Goal: Information Seeking & Learning: Check status

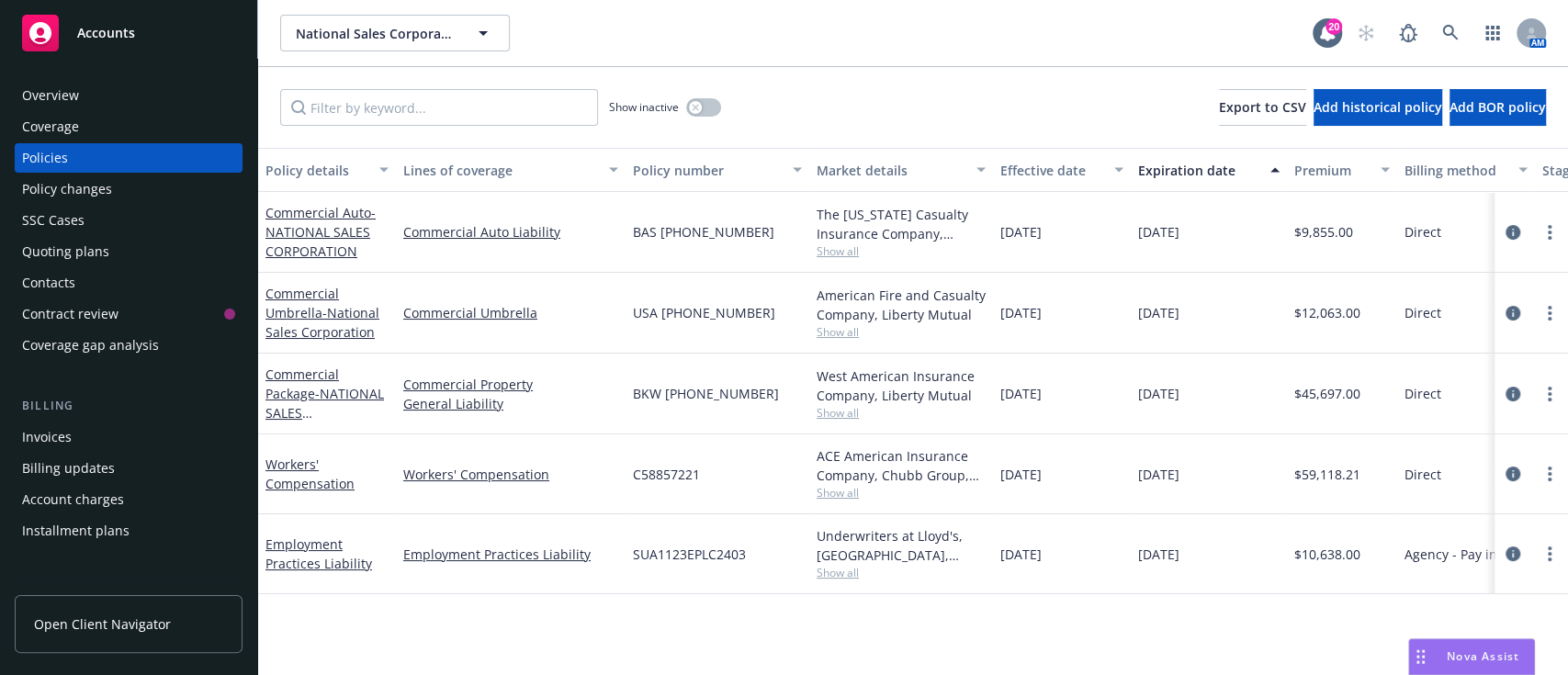
click at [72, 247] on div "Quoting plans" at bounding box center [65, 252] width 87 height 29
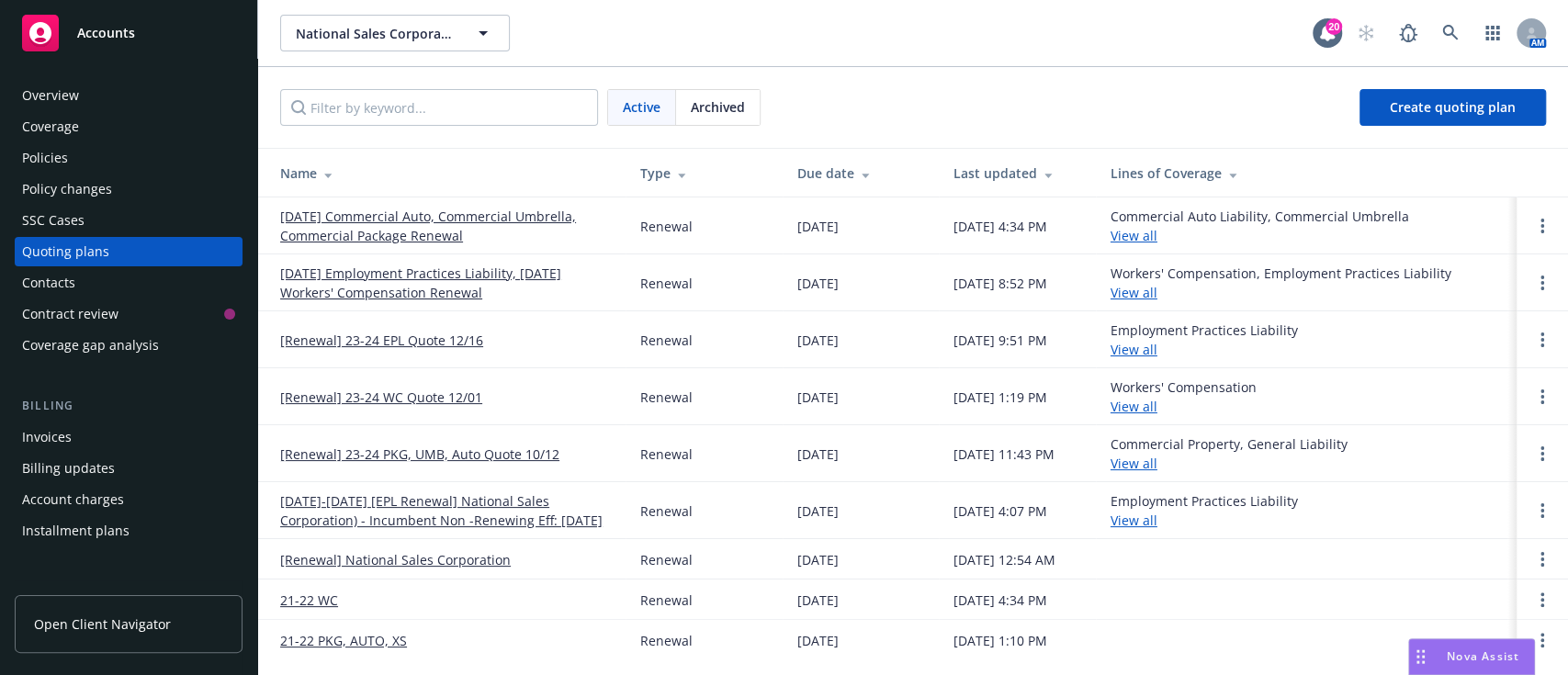
click at [383, 238] on link "[DATE] Commercial Auto, Commercial Umbrella, Commercial Package Renewal" at bounding box center [445, 225] width 331 height 38
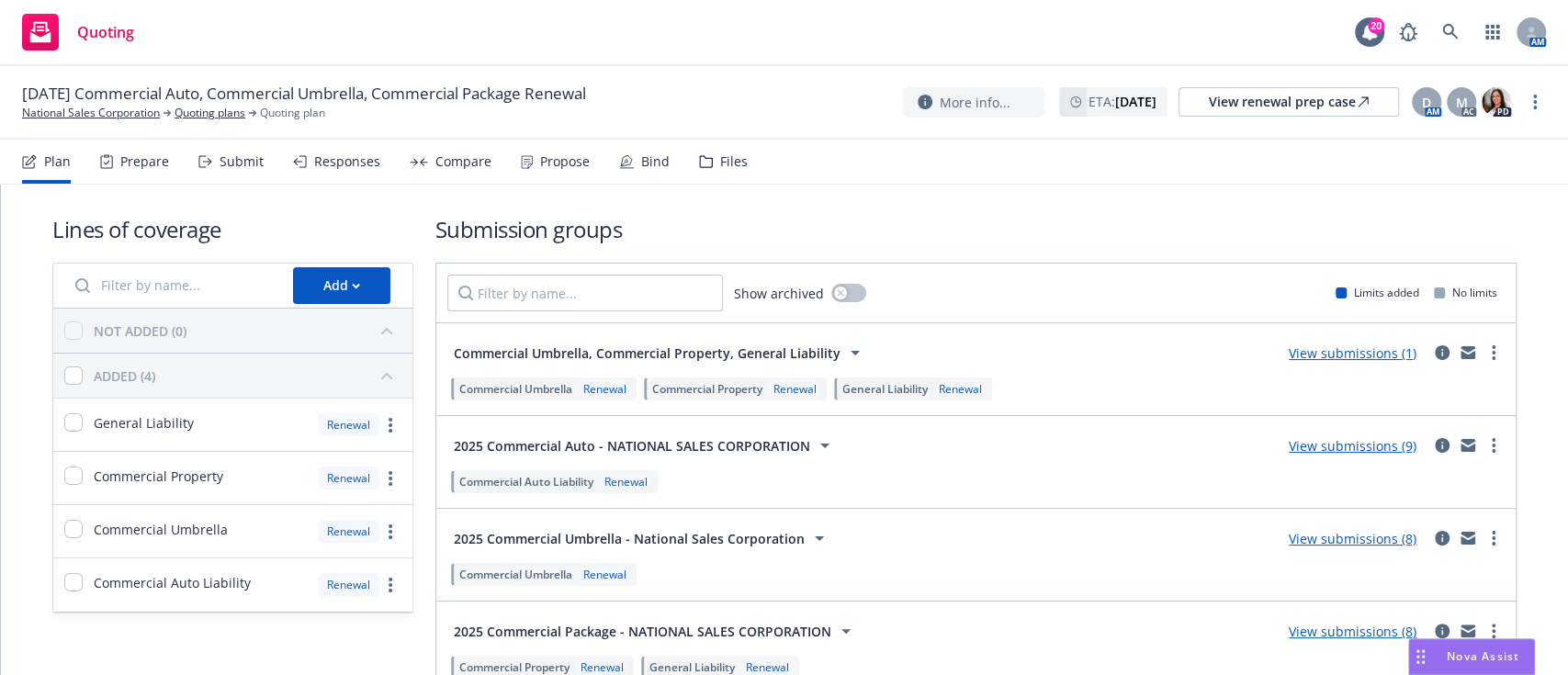
click at [351, 181] on div "Responses" at bounding box center [336, 161] width 87 height 44
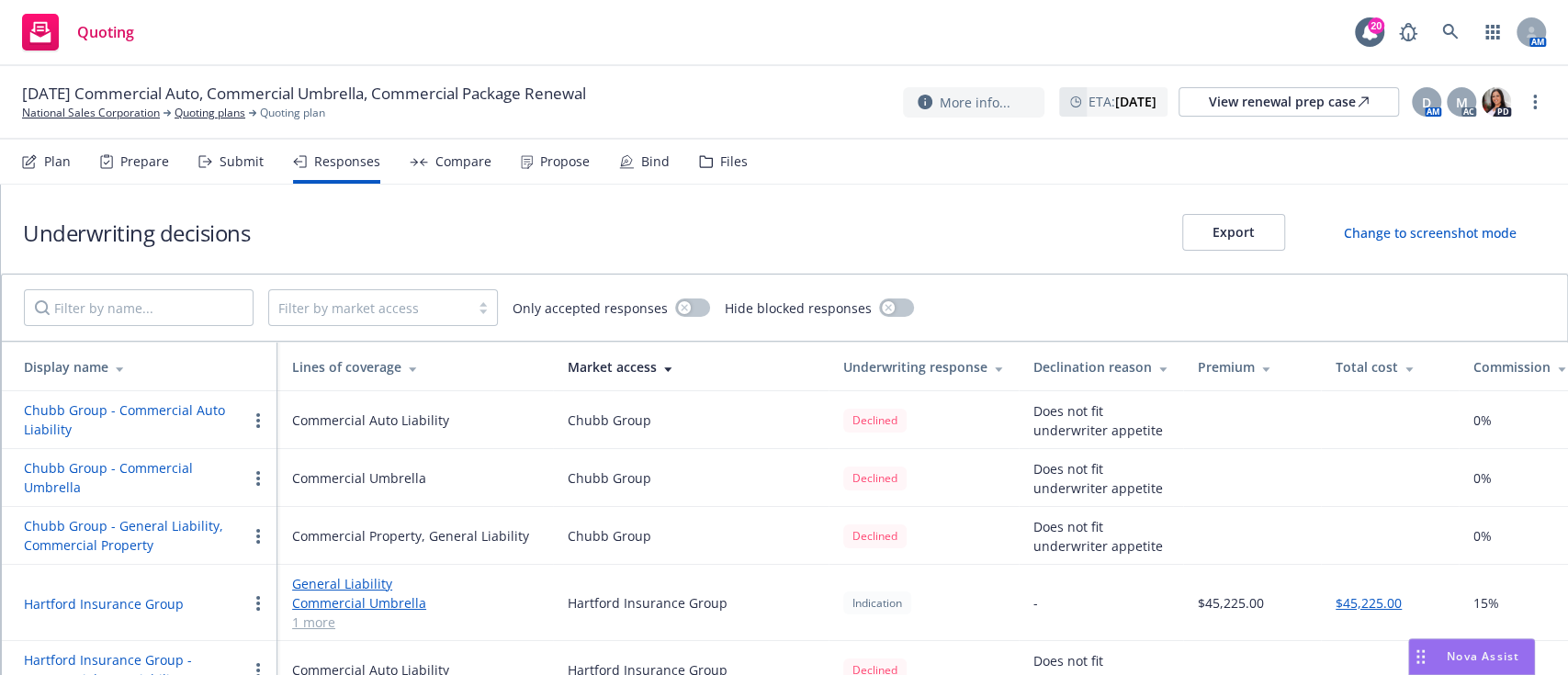
click at [205, 146] on div "Submit" at bounding box center [231, 161] width 65 height 44
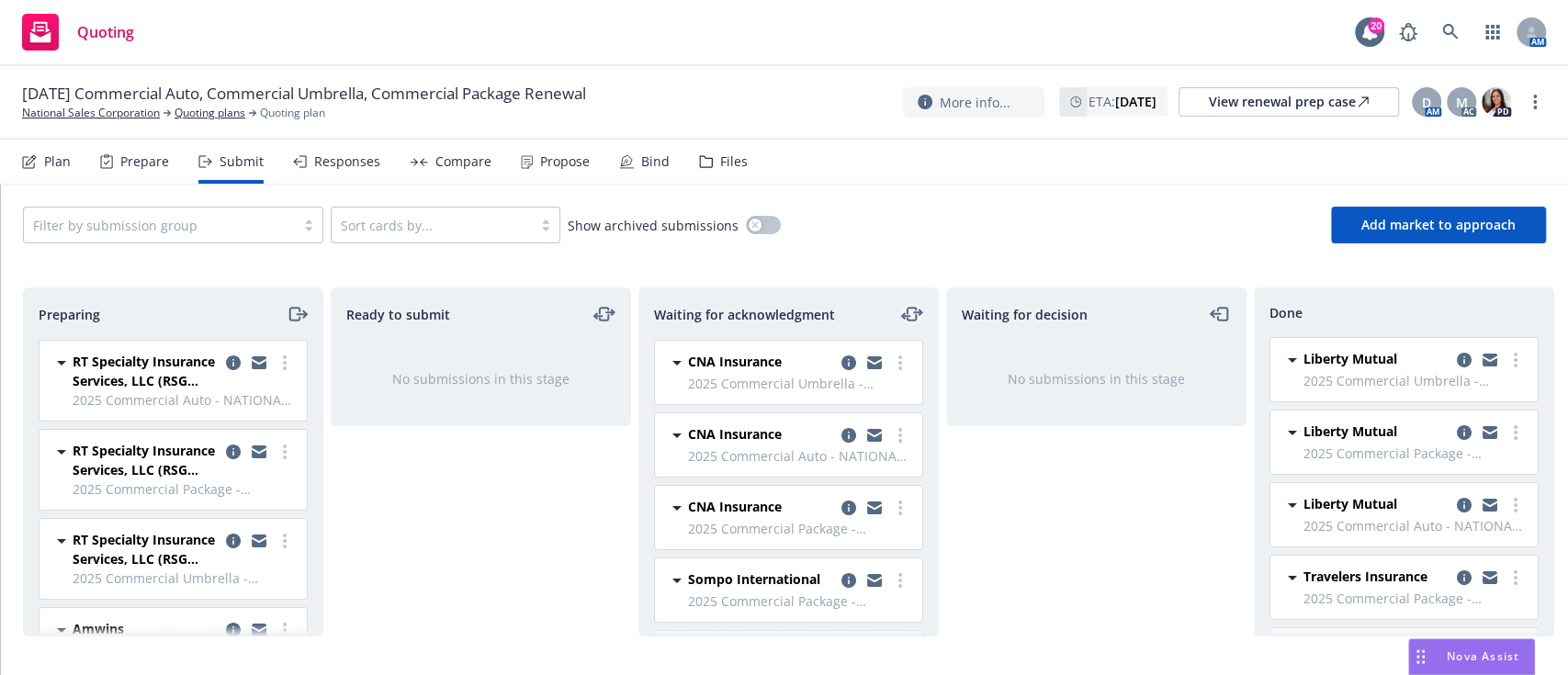
click at [920, 313] on icon "moveLeftRight" at bounding box center [921, 312] width 3 height 5
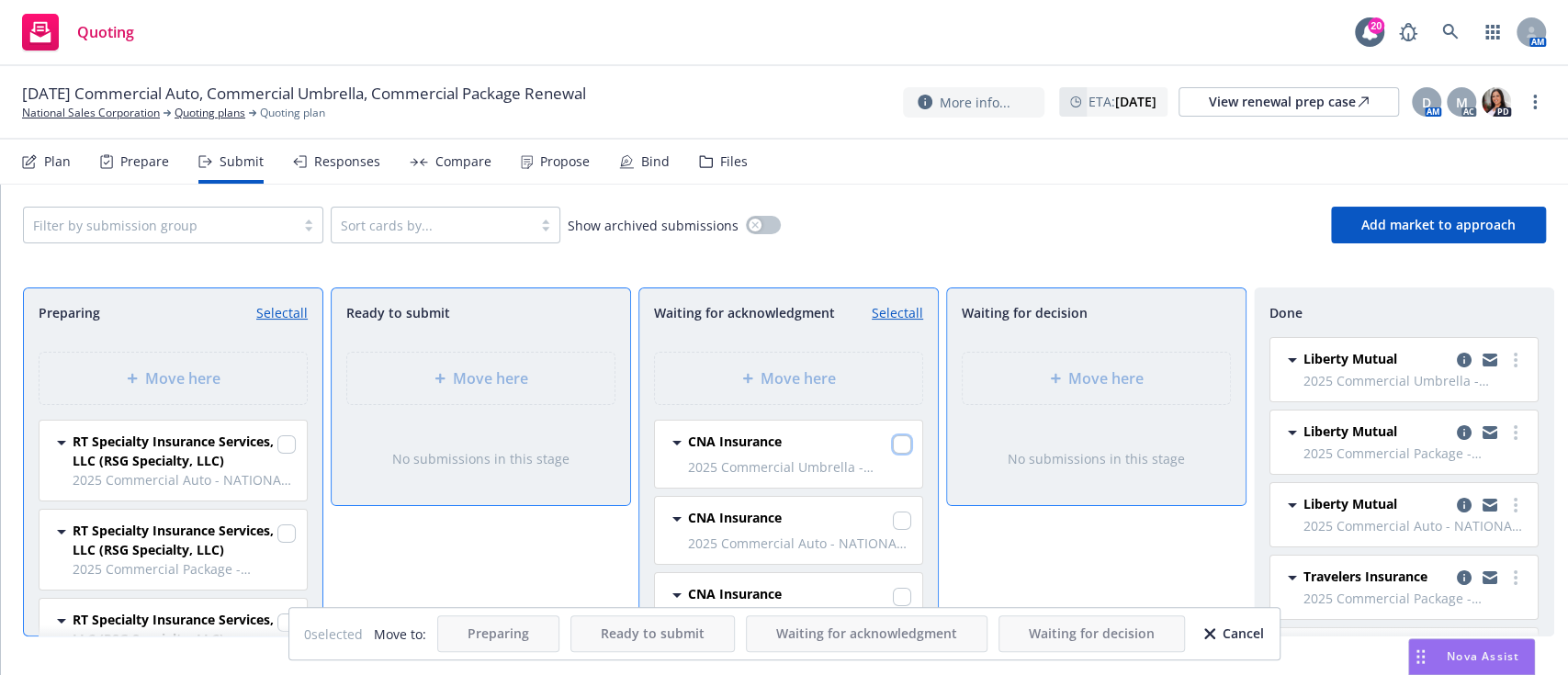
click at [893, 437] on input "checkbox" at bounding box center [902, 444] width 19 height 19
checkbox input "true"
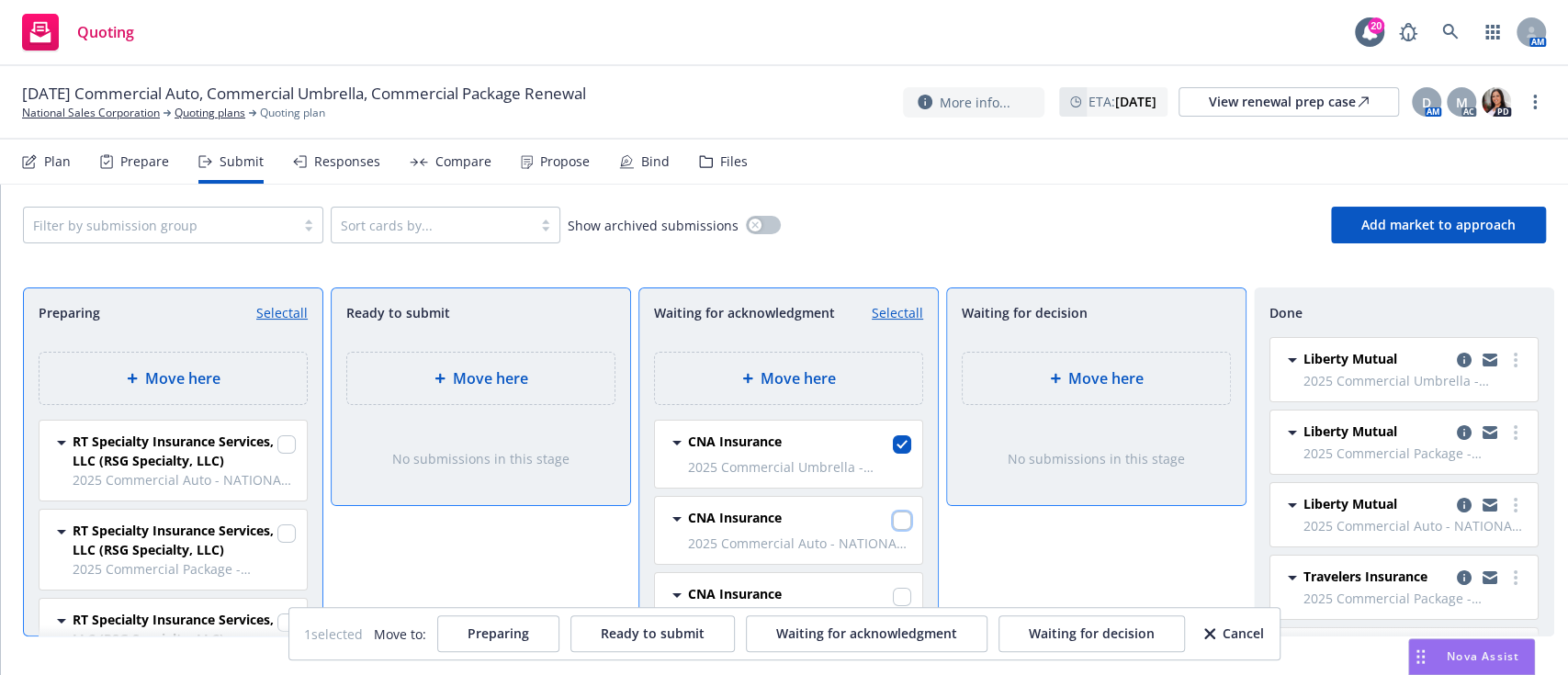
click at [893, 525] on input "checkbox" at bounding box center [902, 521] width 19 height 19
checkbox input "true"
click at [893, 591] on input "checkbox" at bounding box center [902, 596] width 19 height 19
checkbox input "true"
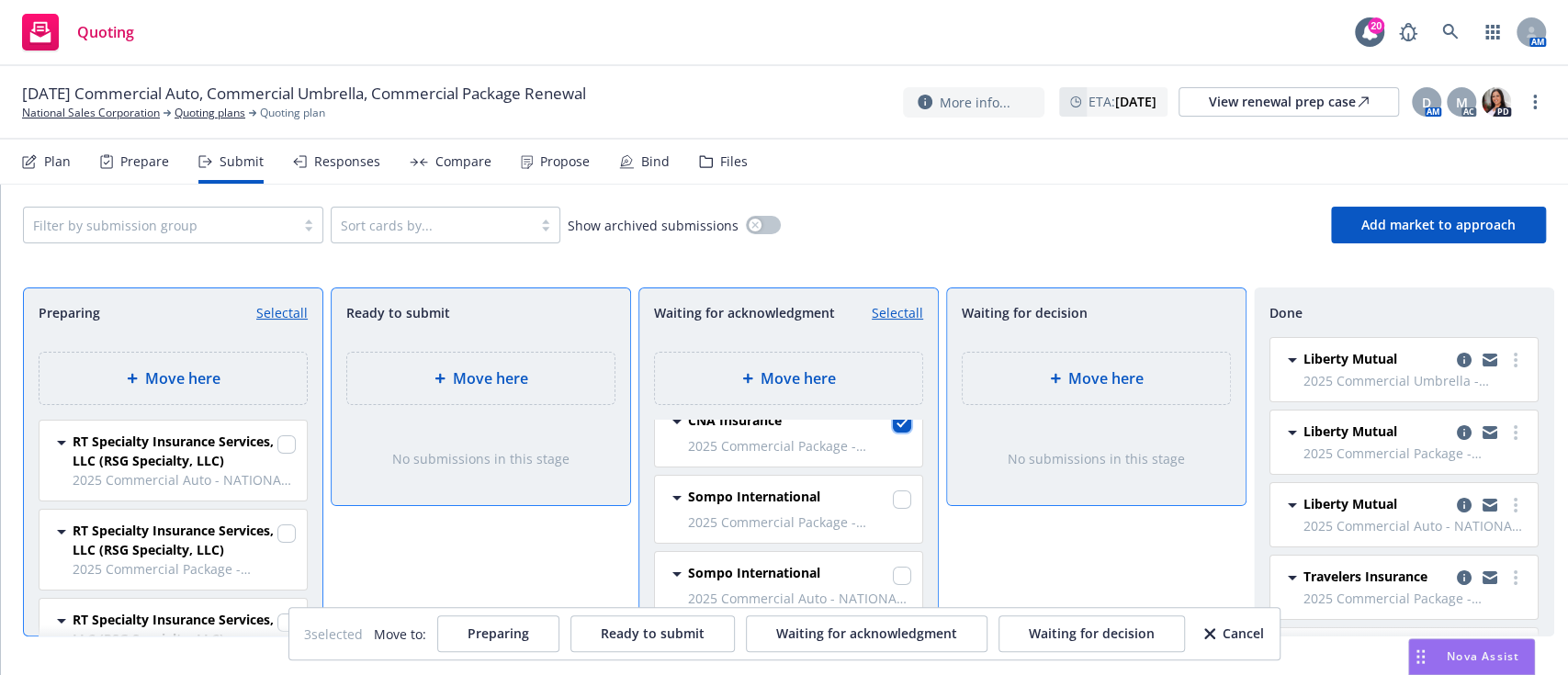
scroll to position [264, 0]
click at [1066, 620] on button "Waiting for decision" at bounding box center [1092, 633] width 187 height 36
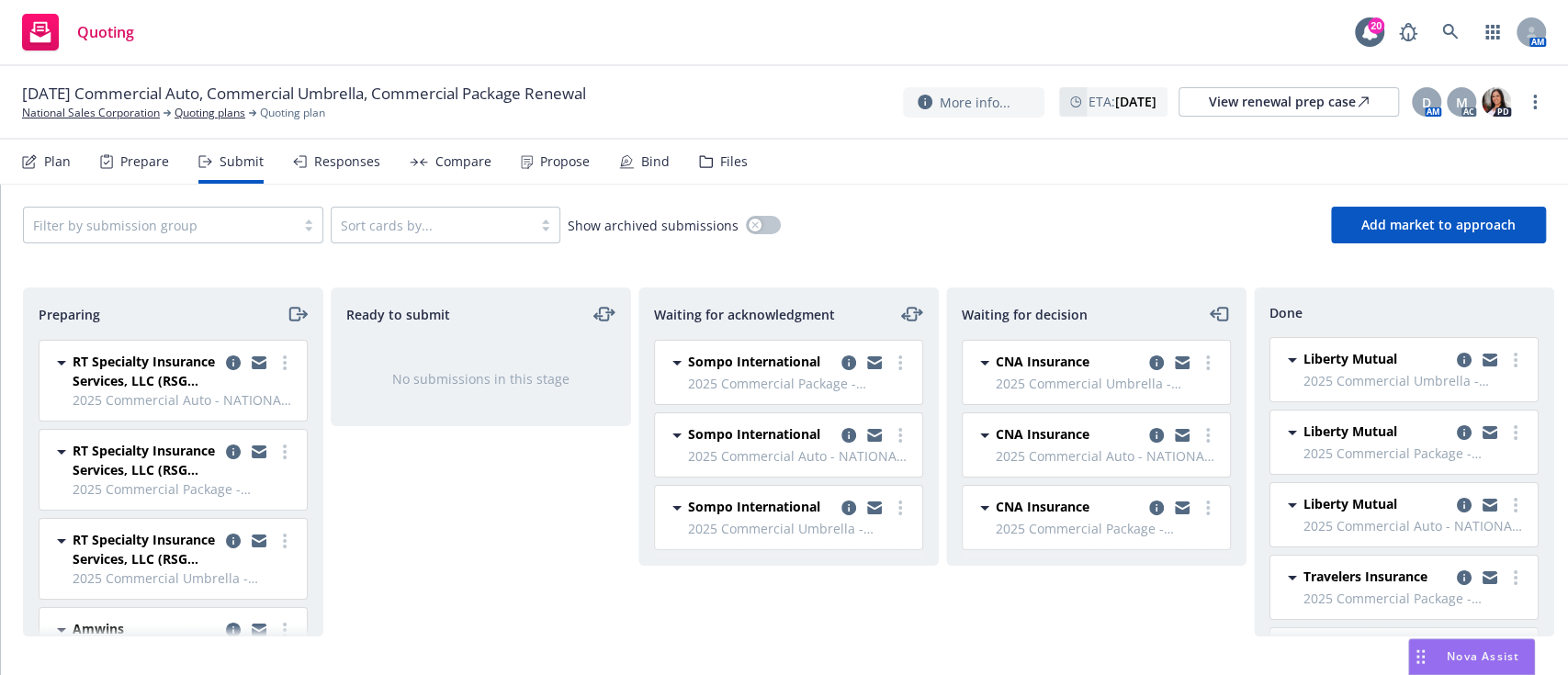
scroll to position [0, 0]
click at [1204, 362] on link "more" at bounding box center [1207, 363] width 22 height 22
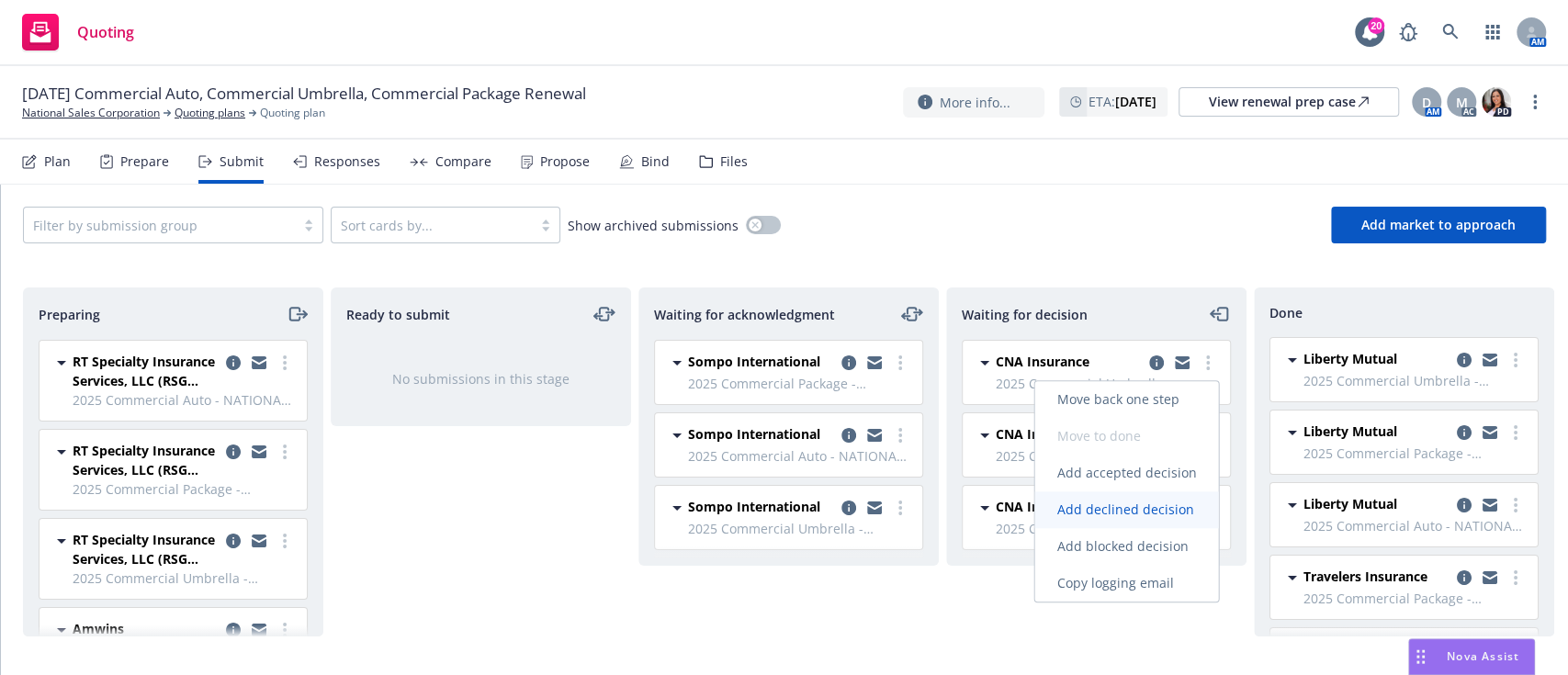
click at [1160, 498] on link "Add declined decision" at bounding box center [1126, 509] width 184 height 36
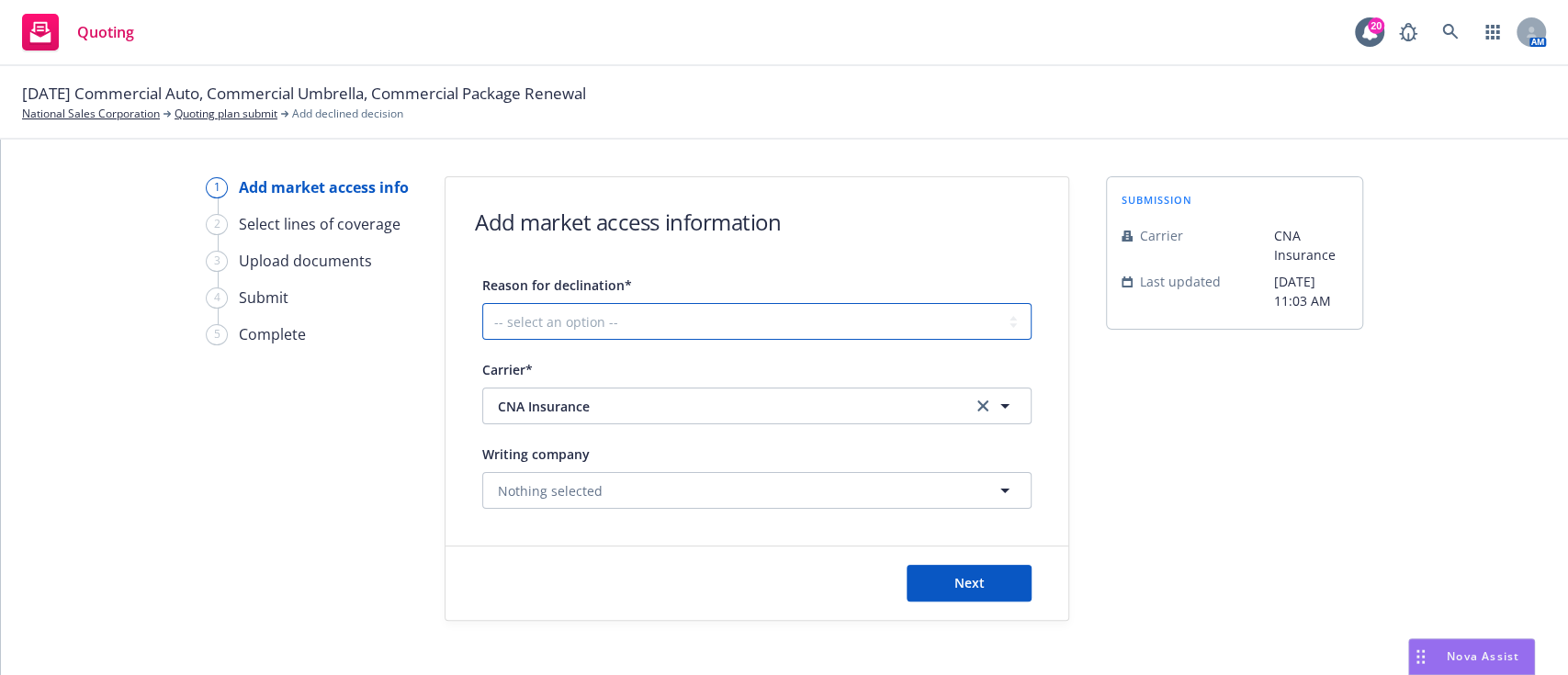
click at [624, 317] on select "-- select an option -- Cannot compete with other markets Carrier non-renewed Ca…" at bounding box center [756, 320] width 549 height 36
select select "DOES_NOT_FIT_UNDERWRITER_APPETITE"
click at [482, 303] on select "-- select an option -- Cannot compete with other markets Carrier non-renewed Ca…" at bounding box center [756, 320] width 549 height 36
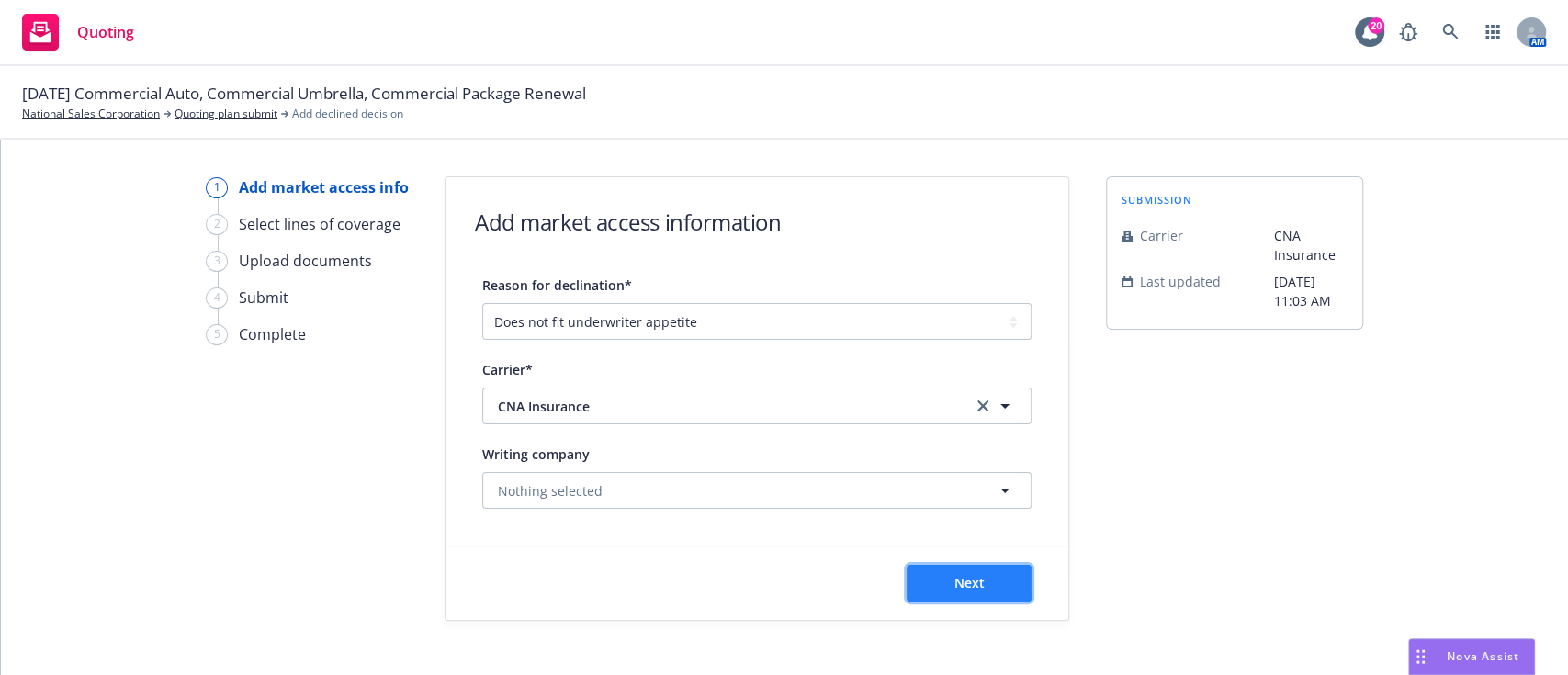
click at [955, 585] on span "Next" at bounding box center [969, 583] width 30 height 18
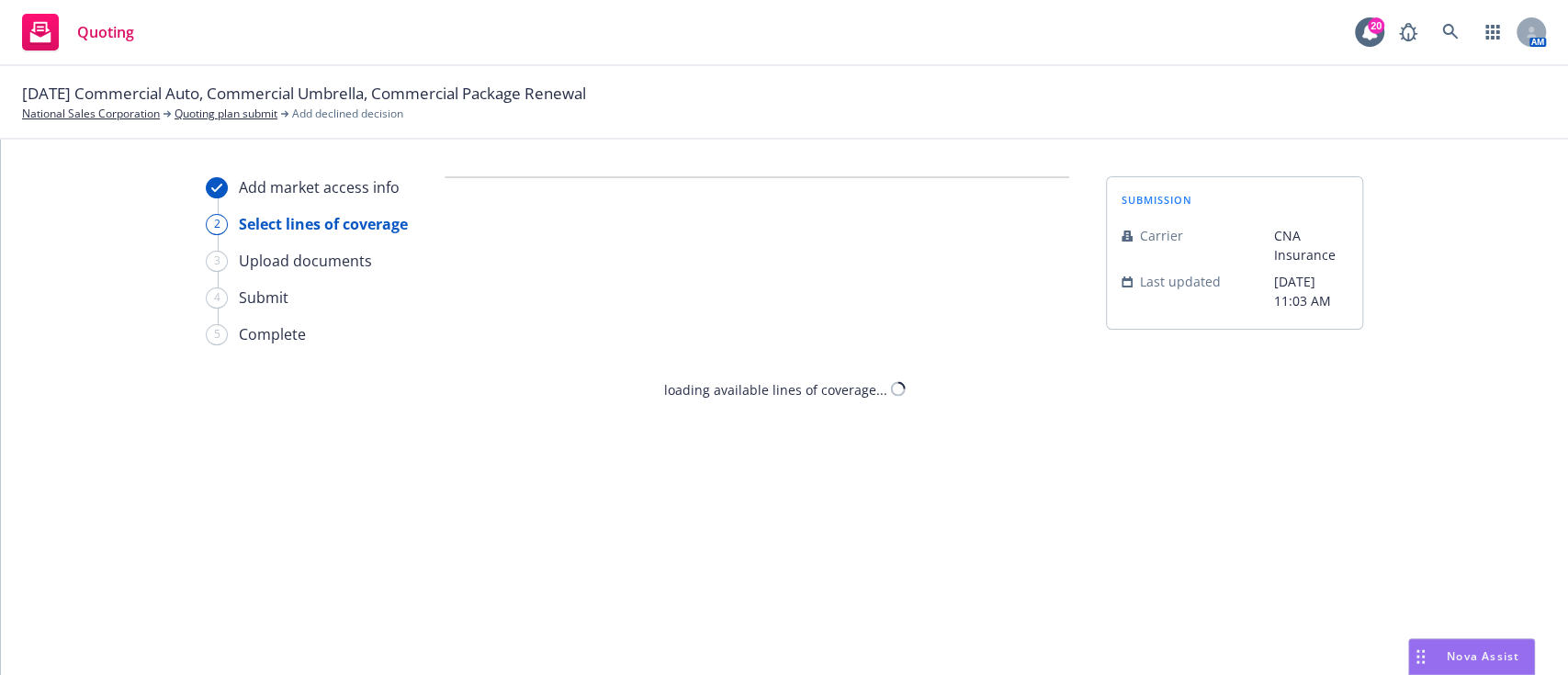
select select "DOES_NOT_FIT_UNDERWRITER_APPETITE"
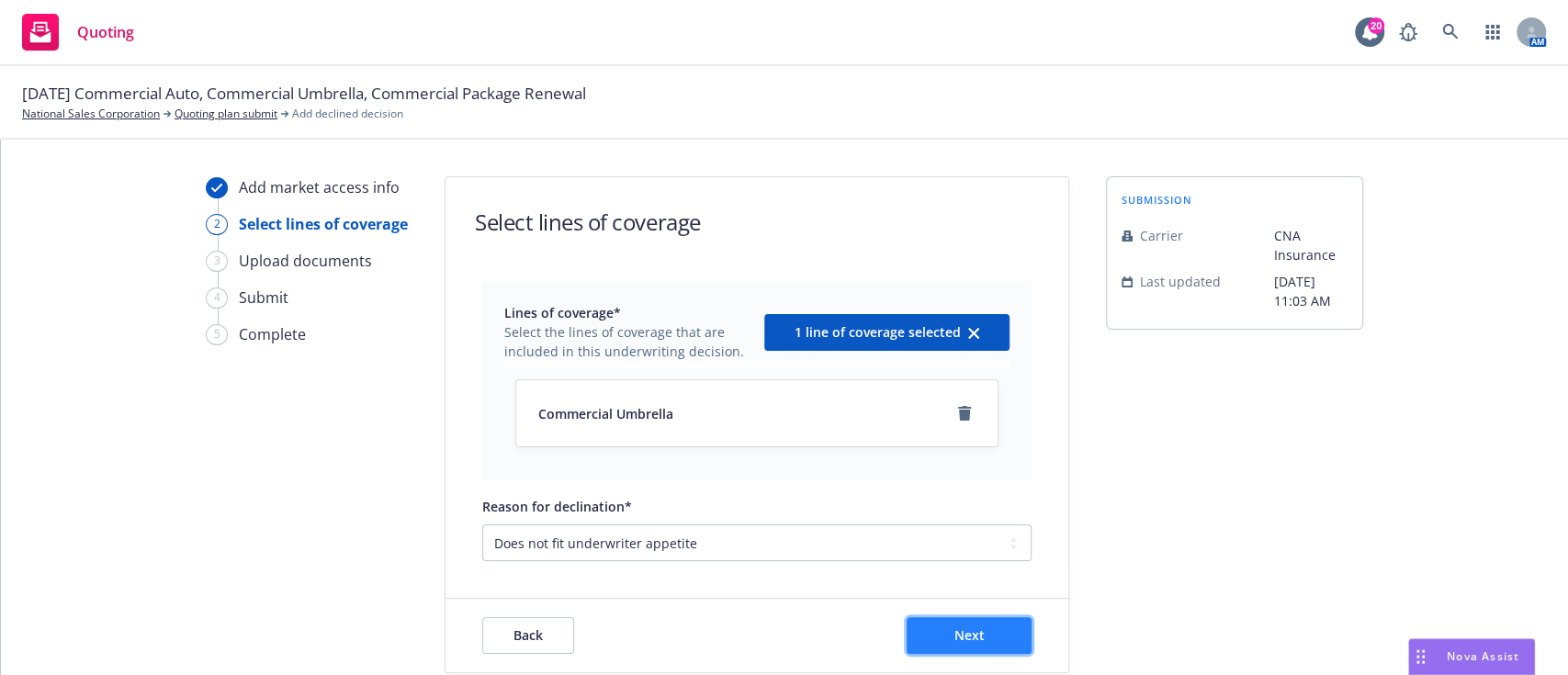
click at [964, 635] on span "Next" at bounding box center [969, 636] width 30 height 18
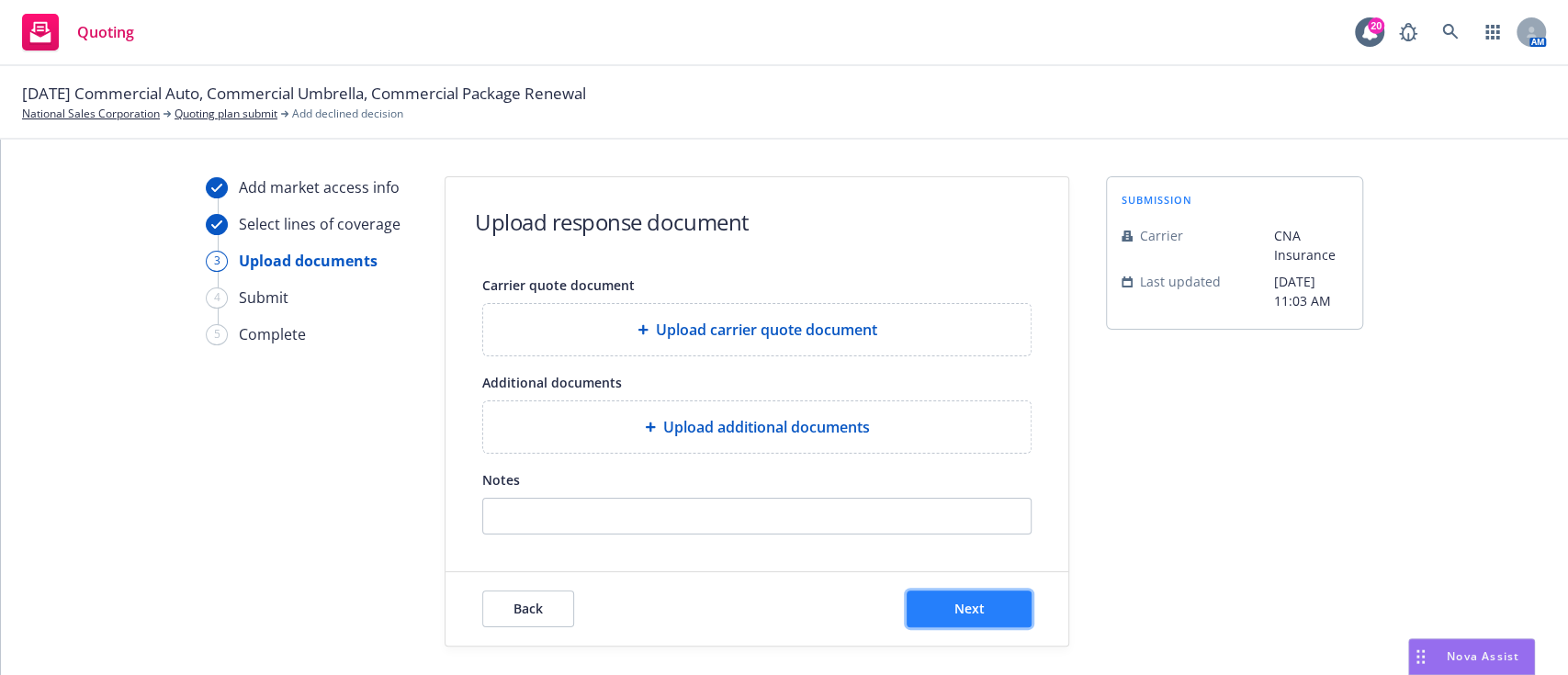
click at [979, 617] on button "Next" at bounding box center [969, 608] width 125 height 36
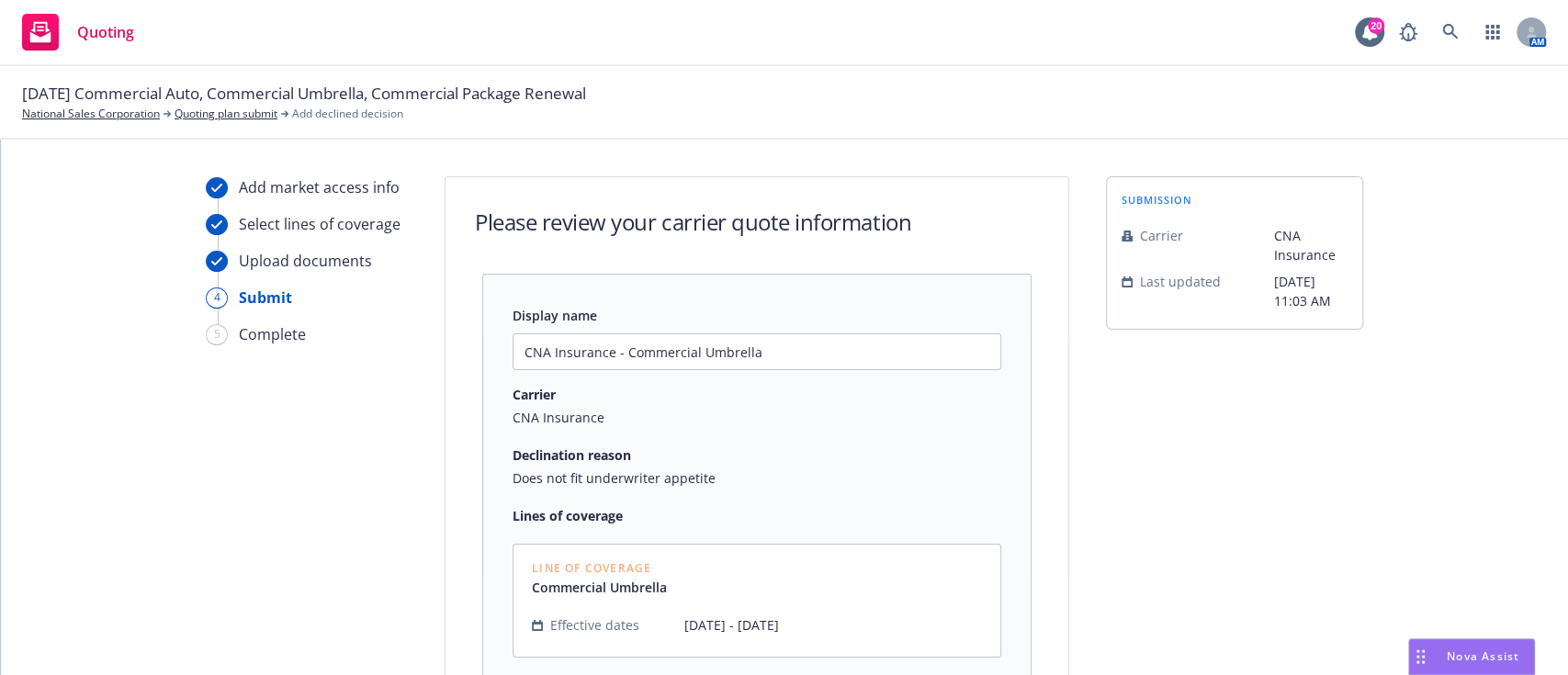
scroll to position [197, 0]
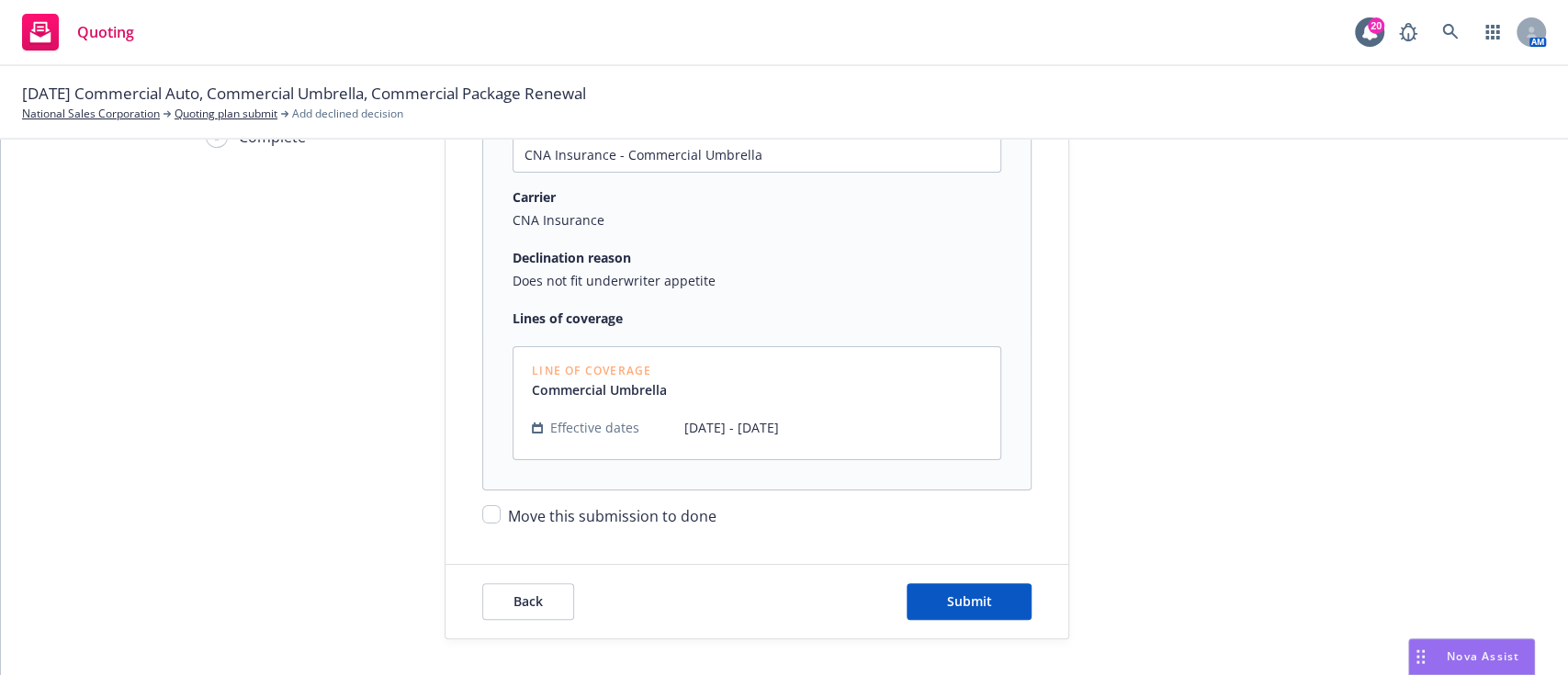
click at [626, 510] on span "Move this submission to done" at bounding box center [612, 516] width 208 height 21
click at [500, 510] on input "Move this submission to done" at bounding box center [491, 514] width 19 height 19
checkbox input "true"
click at [948, 593] on span "Submit" at bounding box center [970, 601] width 45 height 18
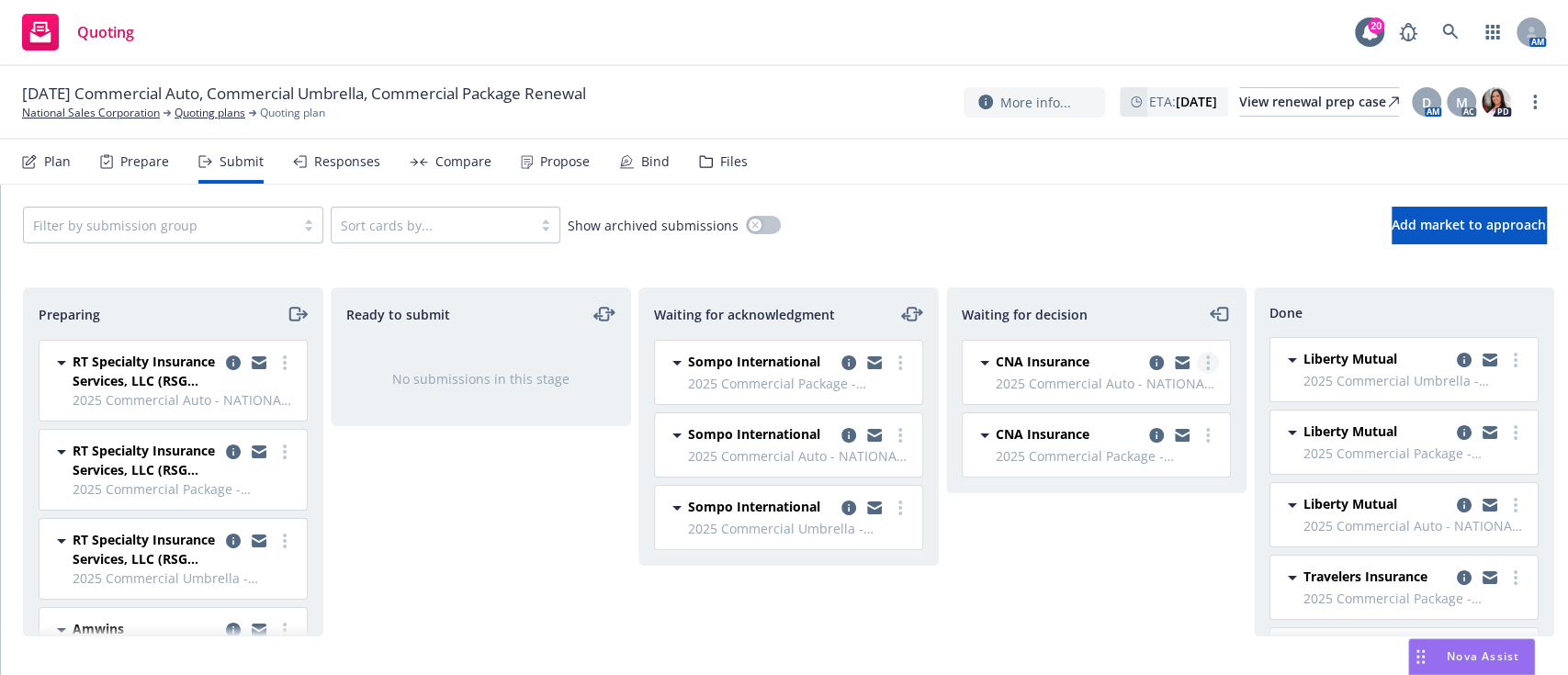
click at [1216, 364] on link "more" at bounding box center [1207, 363] width 22 height 22
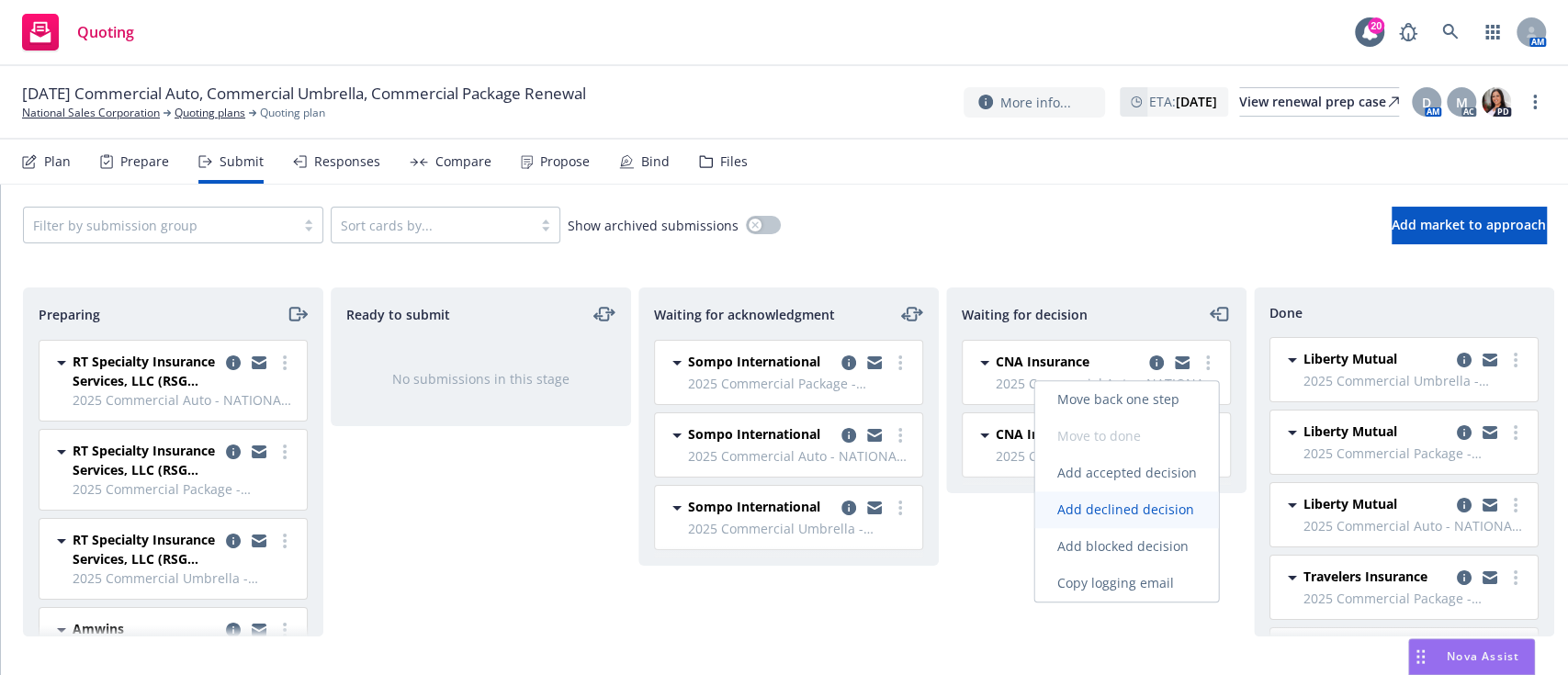
click at [1131, 516] on span "Add declined decision" at bounding box center [1125, 509] width 181 height 18
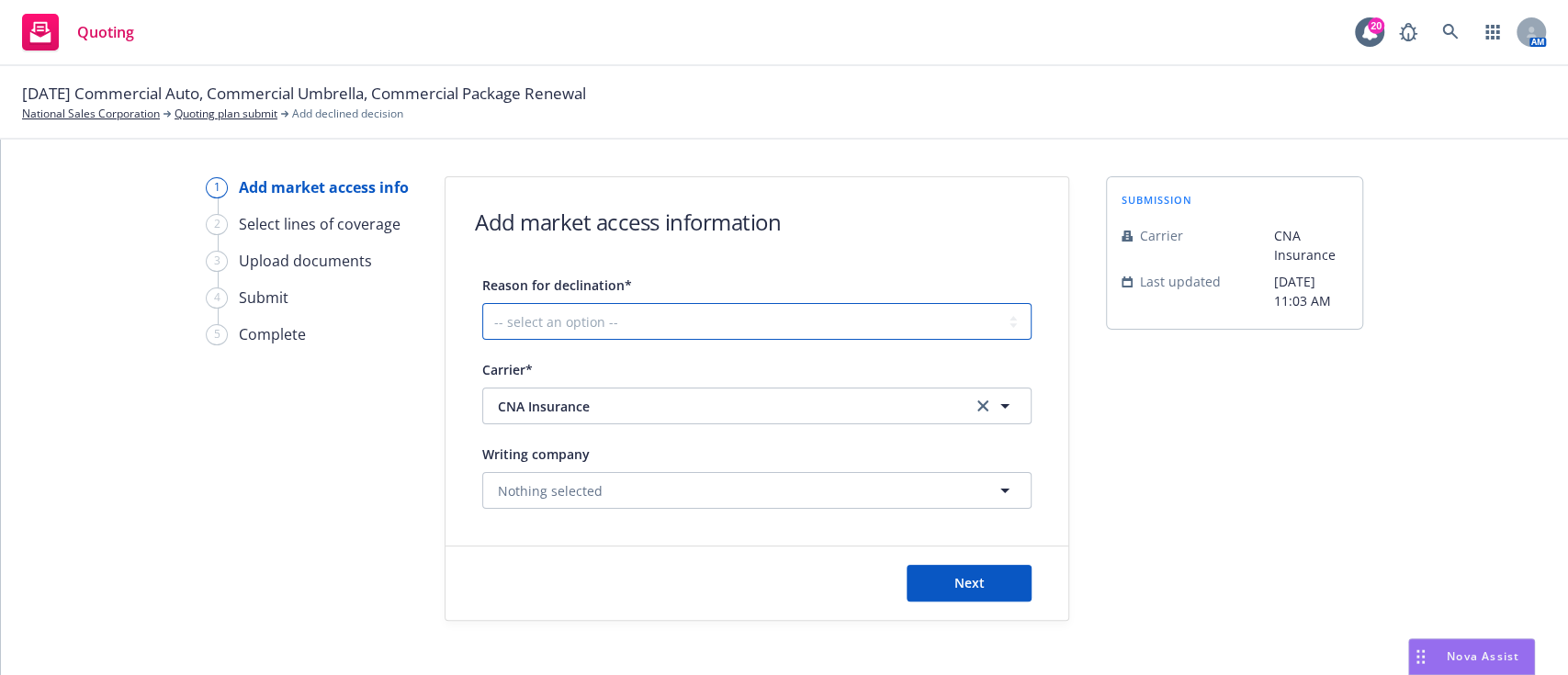
click at [766, 322] on select "-- select an option -- Cannot compete with other markets Carrier non-renewed Ca…" at bounding box center [756, 320] width 549 height 36
select select "DOES_NOT_FIT_UNDERWRITER_APPETITE"
click at [482, 303] on select "-- select an option -- Cannot compete with other markets Carrier non-renewed Ca…" at bounding box center [756, 320] width 549 height 36
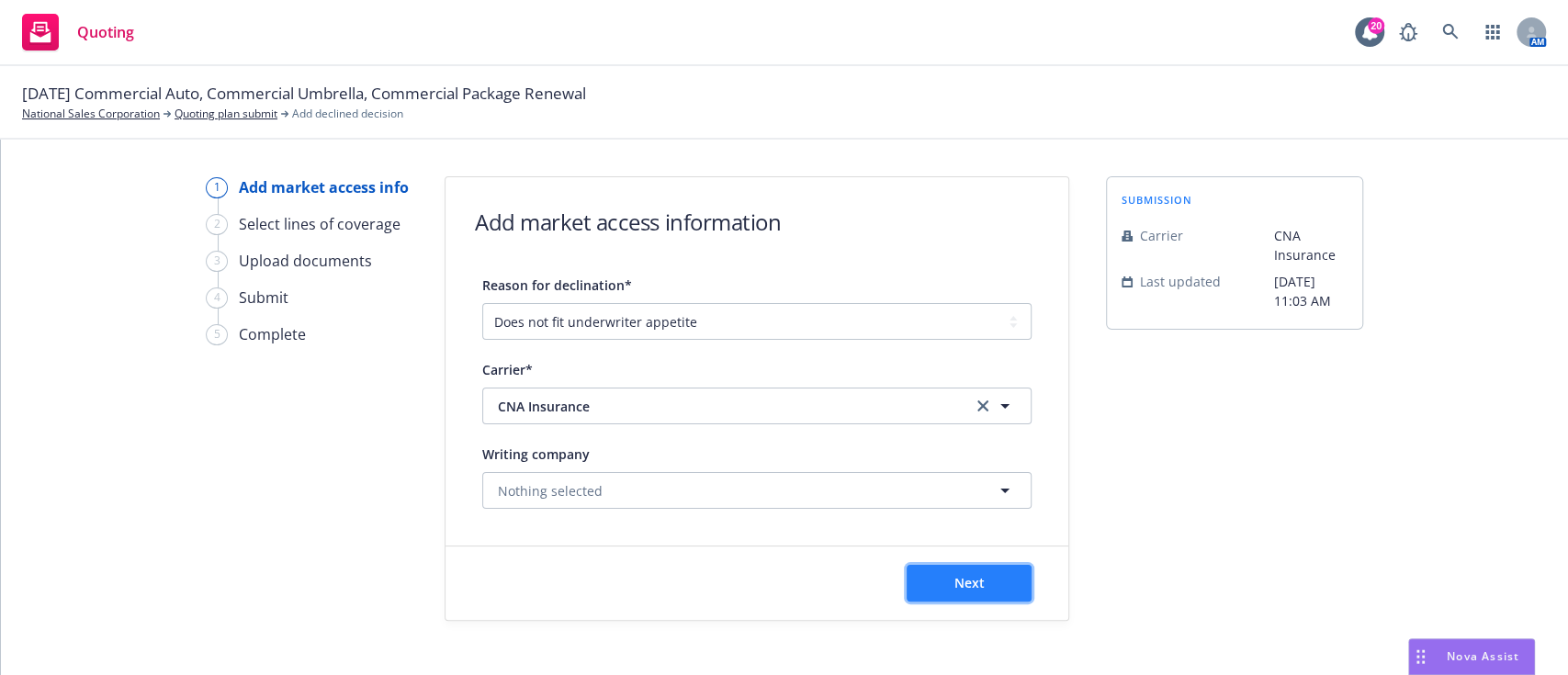
click at [957, 571] on button "Next" at bounding box center [969, 583] width 125 height 36
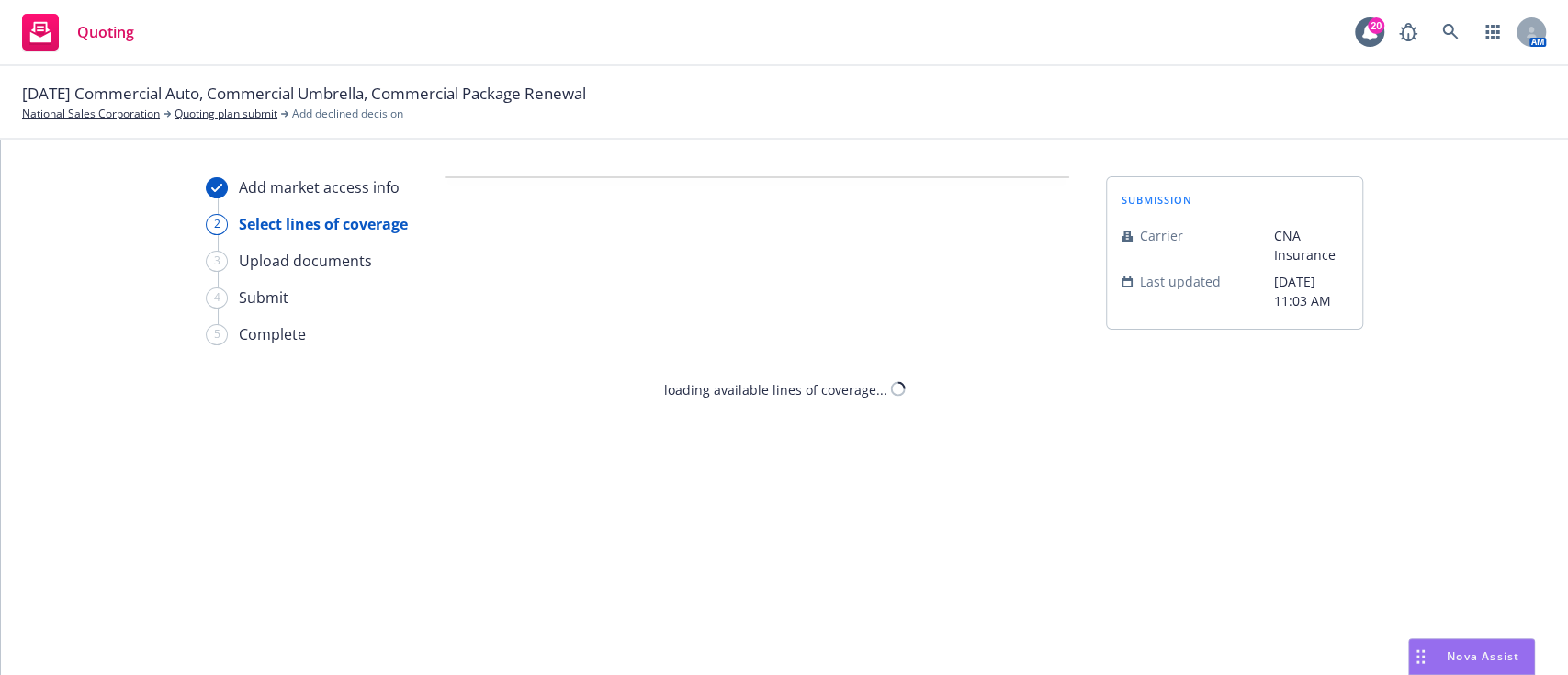
select select "DOES_NOT_FIT_UNDERWRITER_APPETITE"
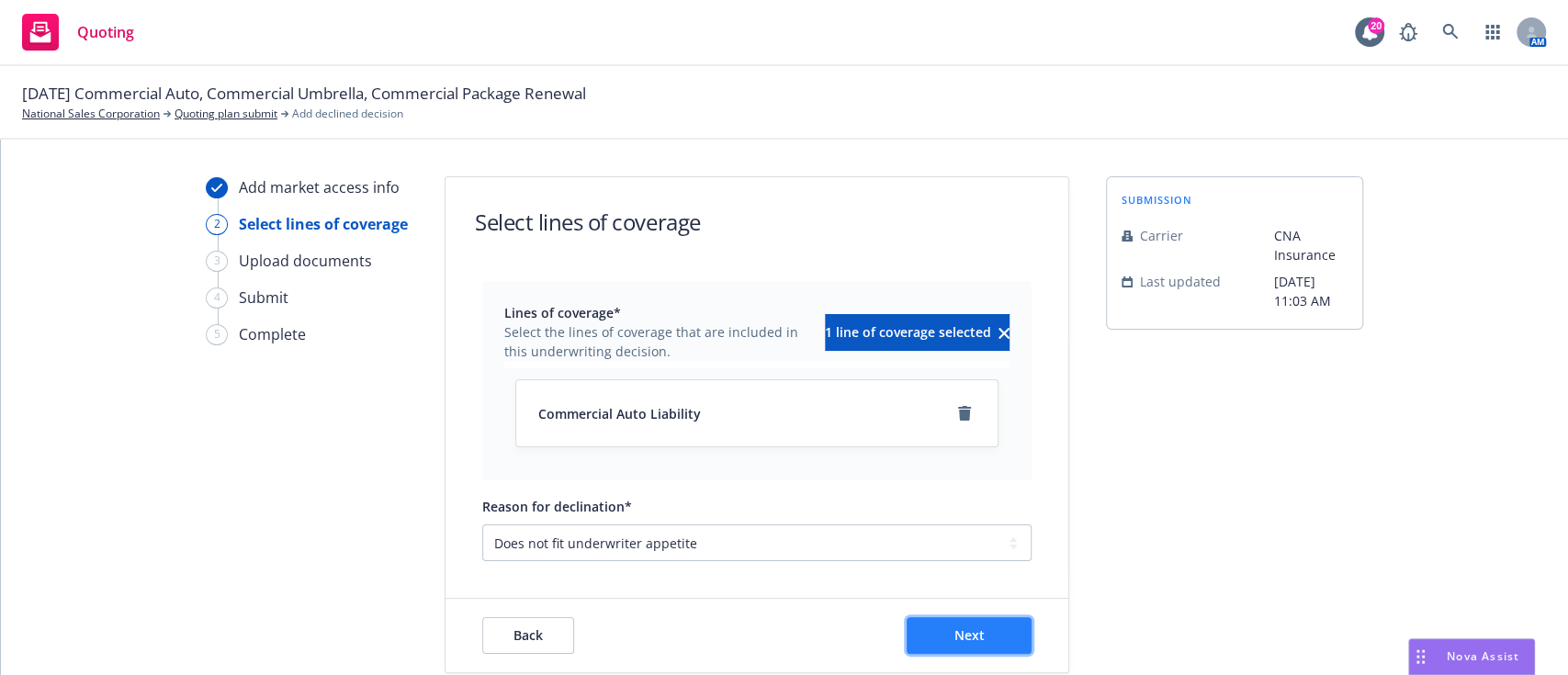
click at [968, 647] on button "Next" at bounding box center [969, 635] width 125 height 36
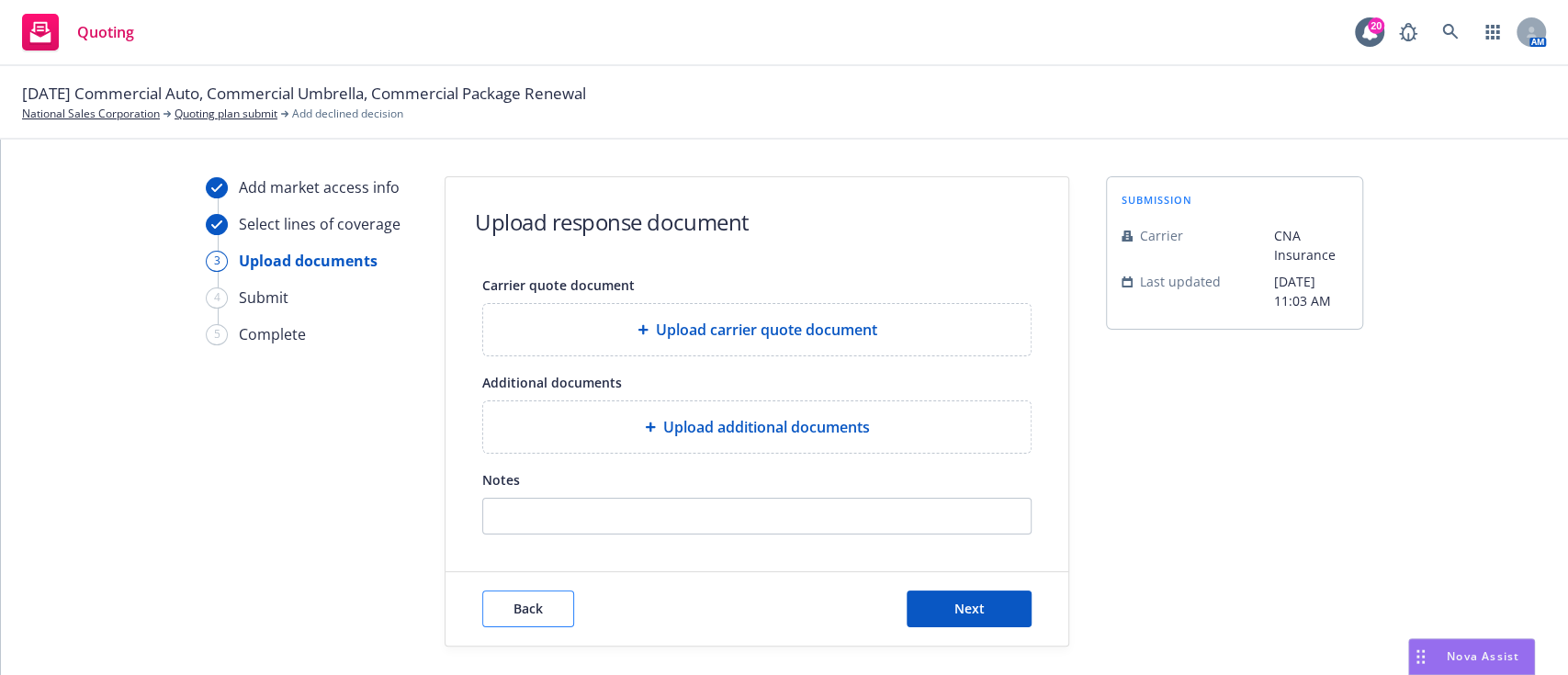
scroll to position [7, 0]
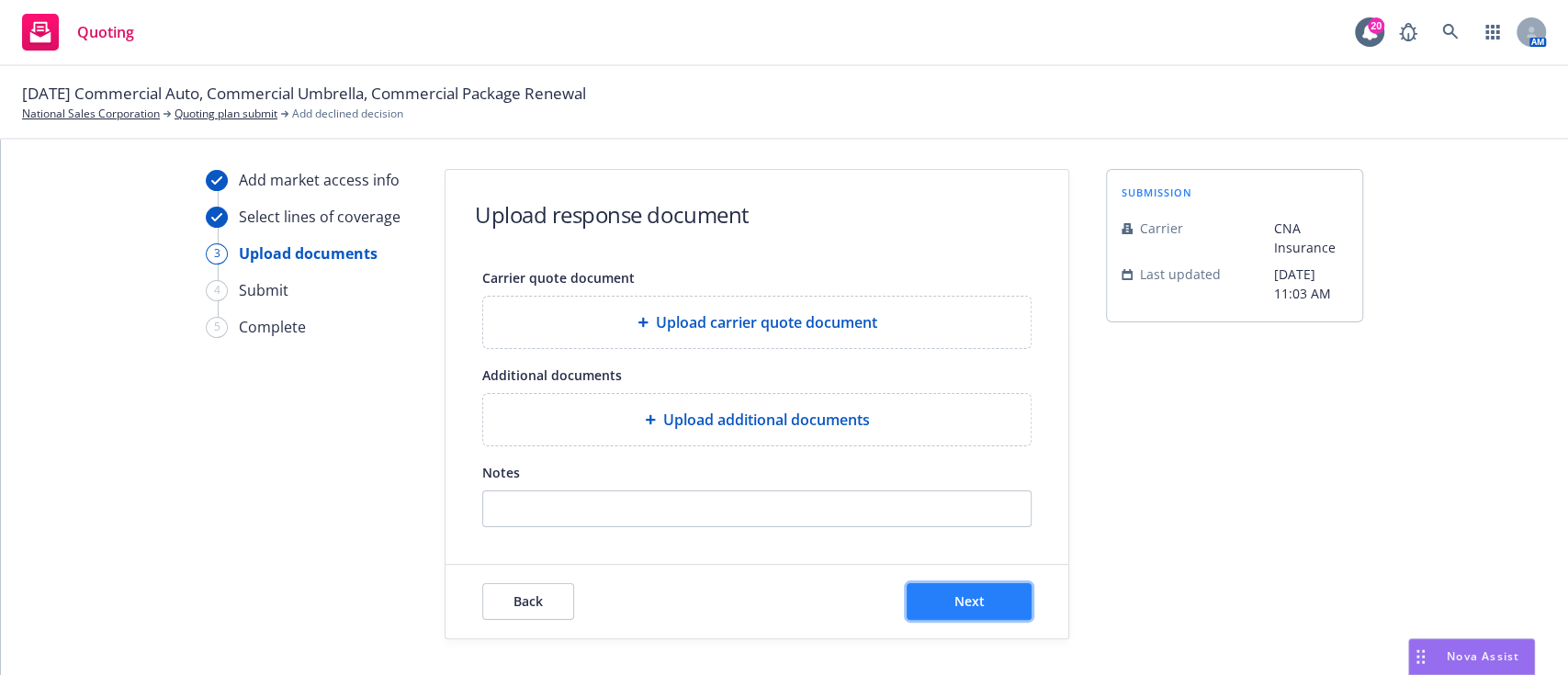
click at [997, 585] on button "Next" at bounding box center [969, 601] width 125 height 36
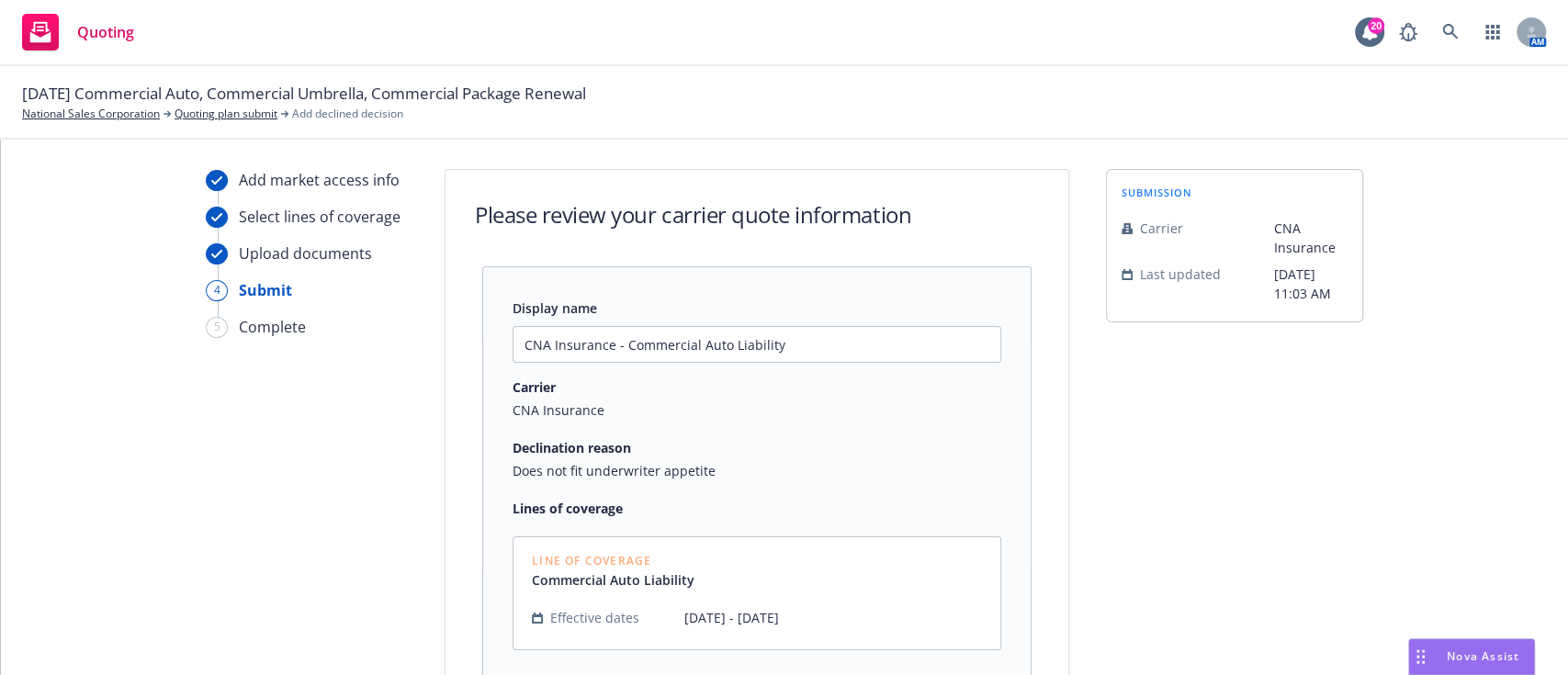
scroll to position [197, 0]
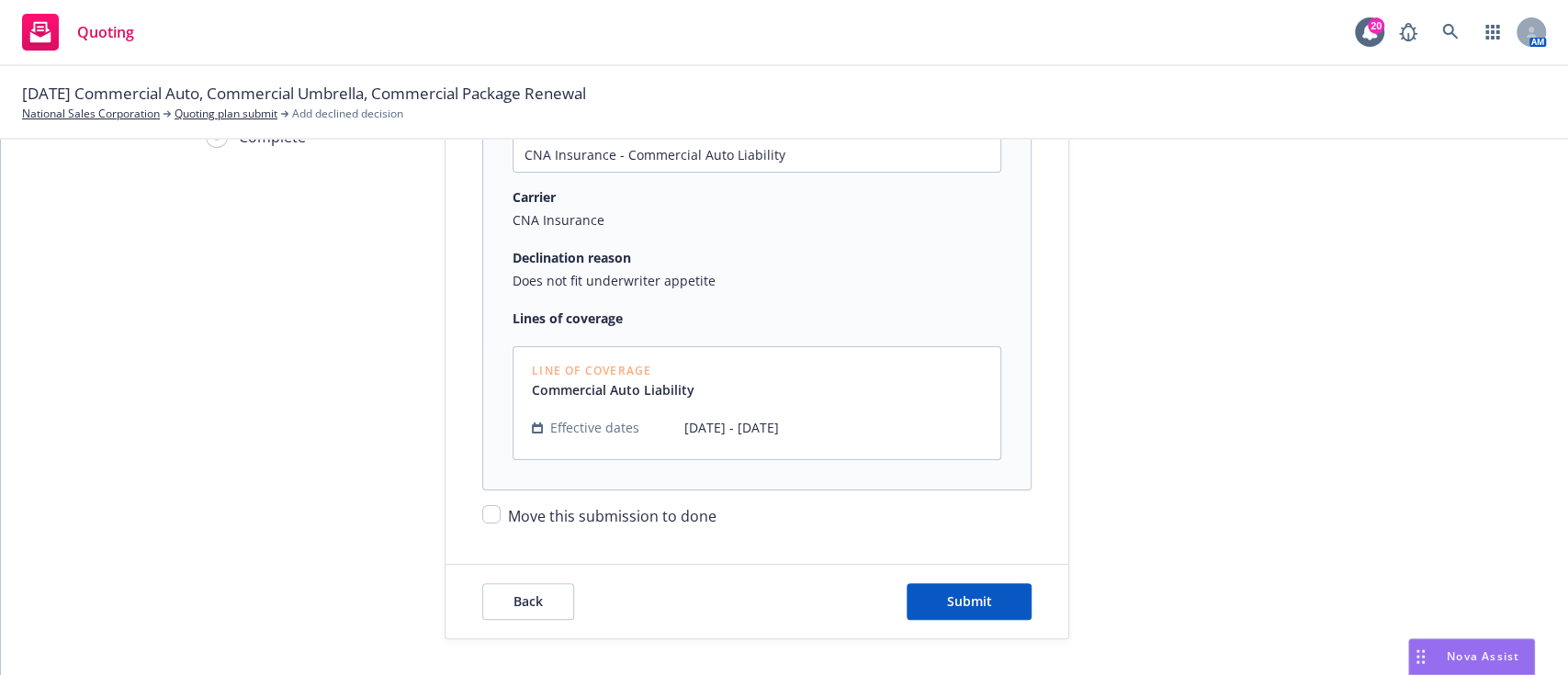
click at [527, 509] on span "Move this submission to done" at bounding box center [612, 516] width 208 height 21
click at [500, 509] on input "Move this submission to done" at bounding box center [491, 514] width 19 height 19
checkbox input "true"
drag, startPoint x: 923, startPoint y: 574, endPoint x: 924, endPoint y: 588, distance: 14.0
click at [924, 588] on div "Back Submit" at bounding box center [756, 601] width 623 height 74
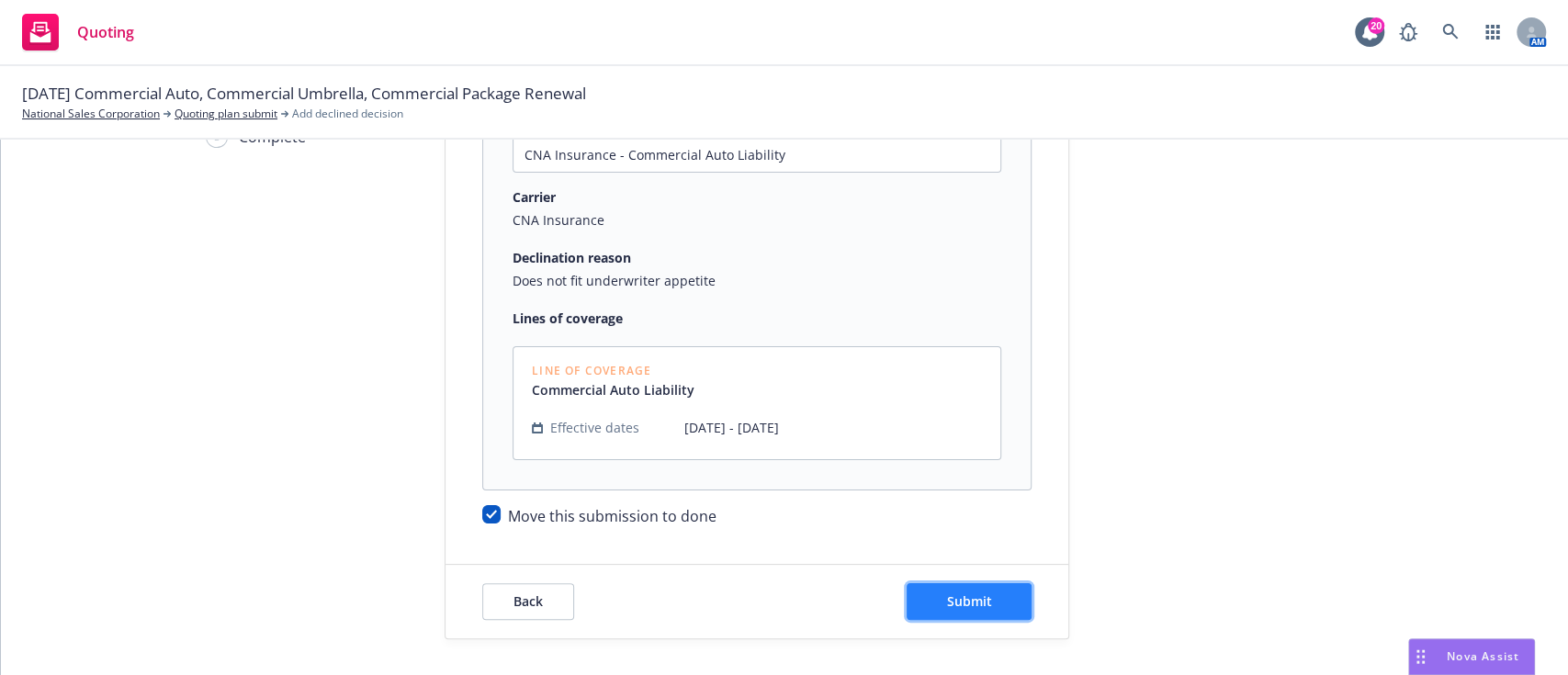
click at [924, 588] on button "Submit" at bounding box center [969, 601] width 125 height 36
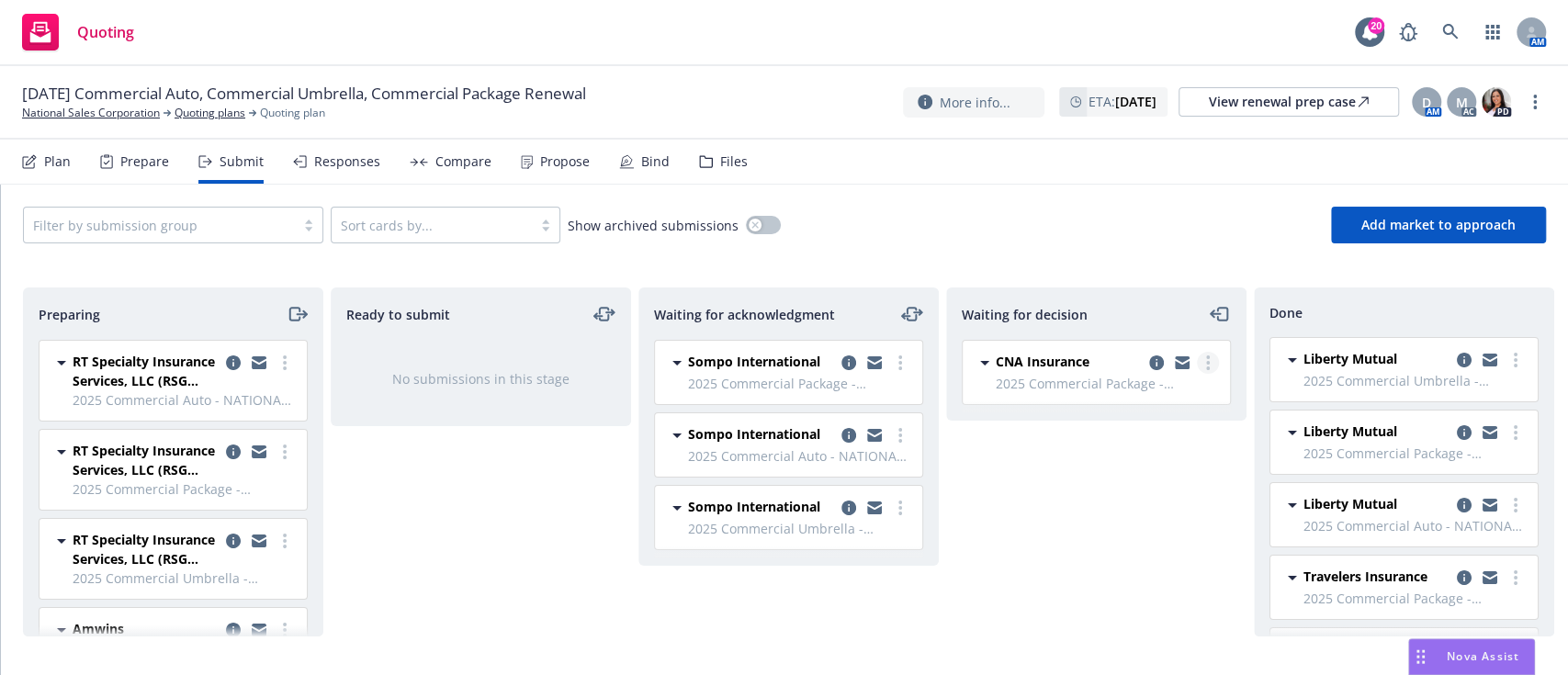
click at [1208, 360] on icon "more" at bounding box center [1207, 363] width 4 height 15
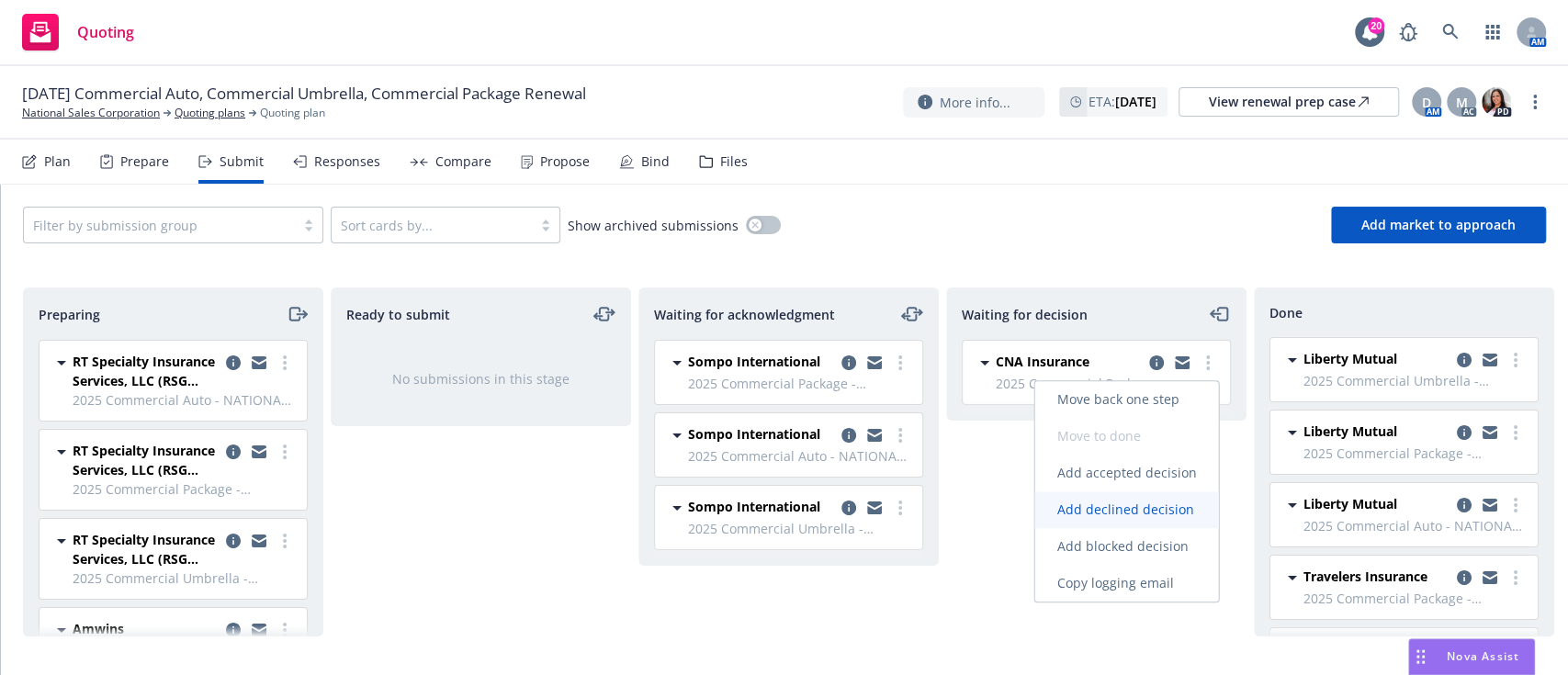
click at [1142, 496] on link "Add declined decision" at bounding box center [1126, 509] width 184 height 36
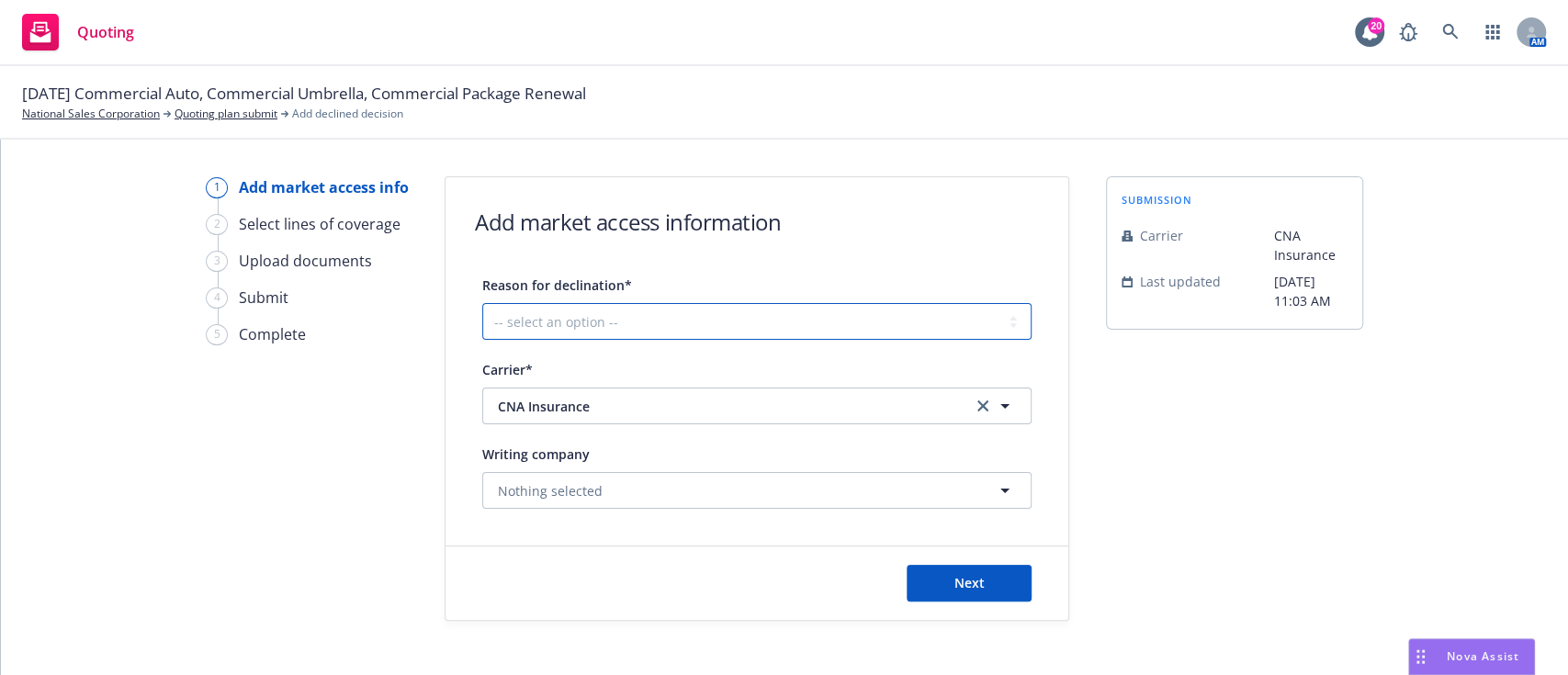
click at [669, 328] on select "-- select an option -- Cannot compete with other markets Carrier non-renewed Ca…" at bounding box center [756, 320] width 549 height 36
select select "DOES_NOT_FIT_UNDERWRITER_APPETITE"
click at [482, 303] on select "-- select an option -- Cannot compete with other markets Carrier non-renewed Ca…" at bounding box center [756, 320] width 549 height 36
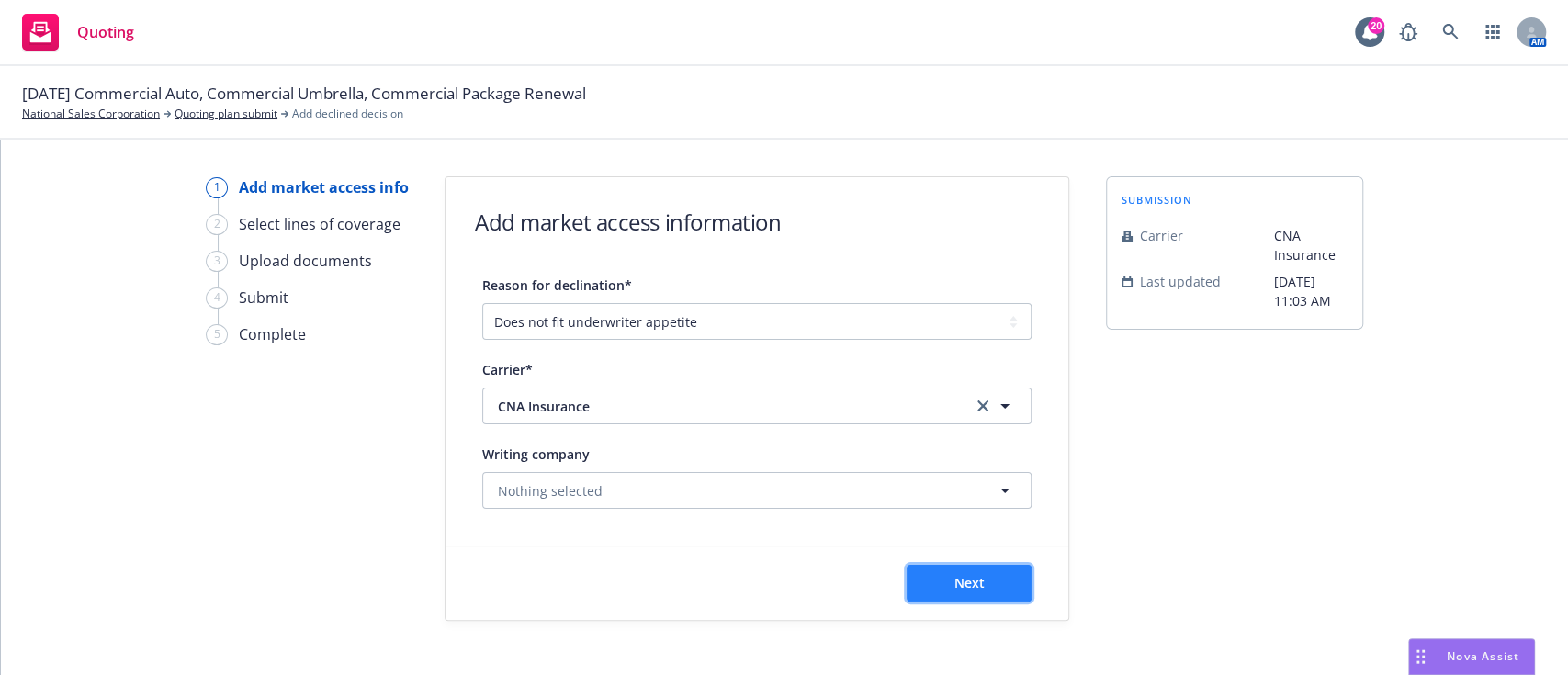
click at [975, 583] on span "Next" at bounding box center [969, 583] width 30 height 18
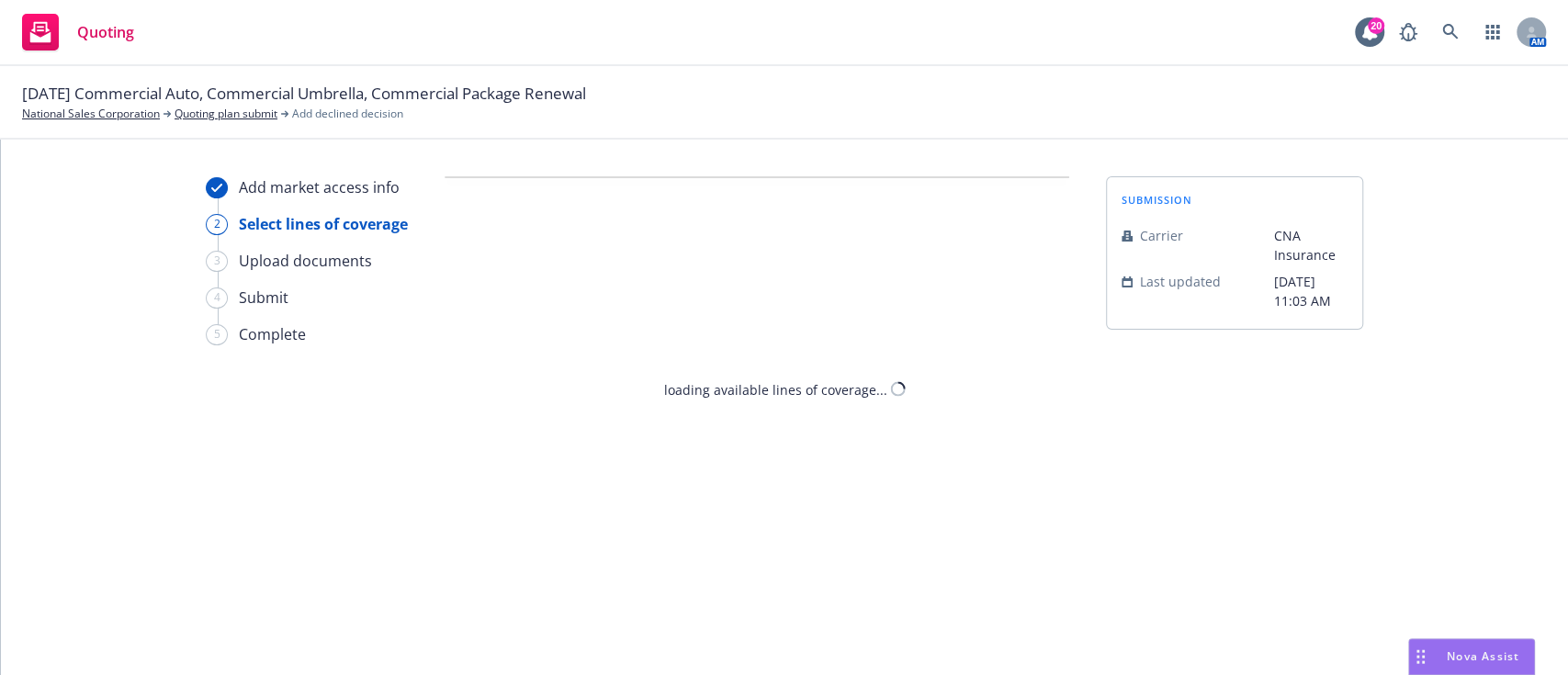
select select "DOES_NOT_FIT_UNDERWRITER_APPETITE"
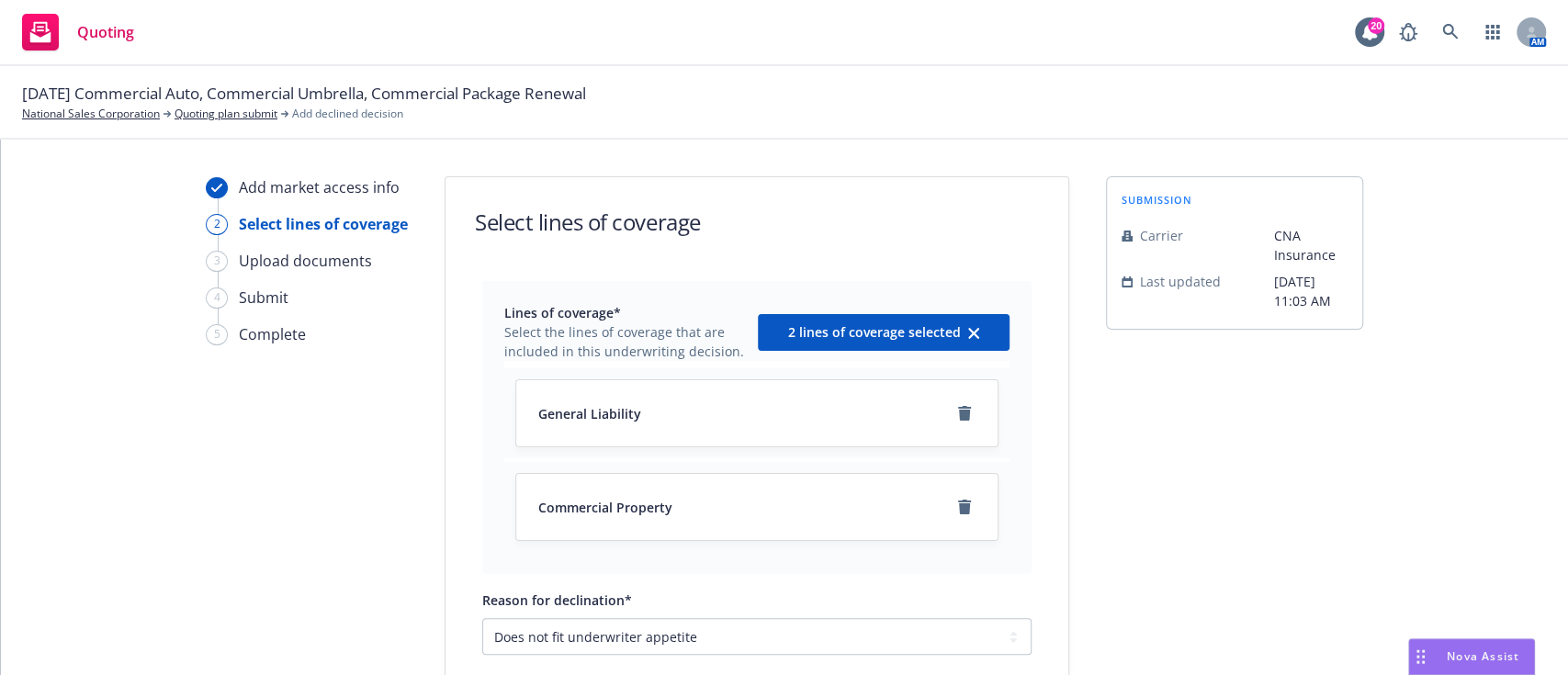
scroll to position [128, 0]
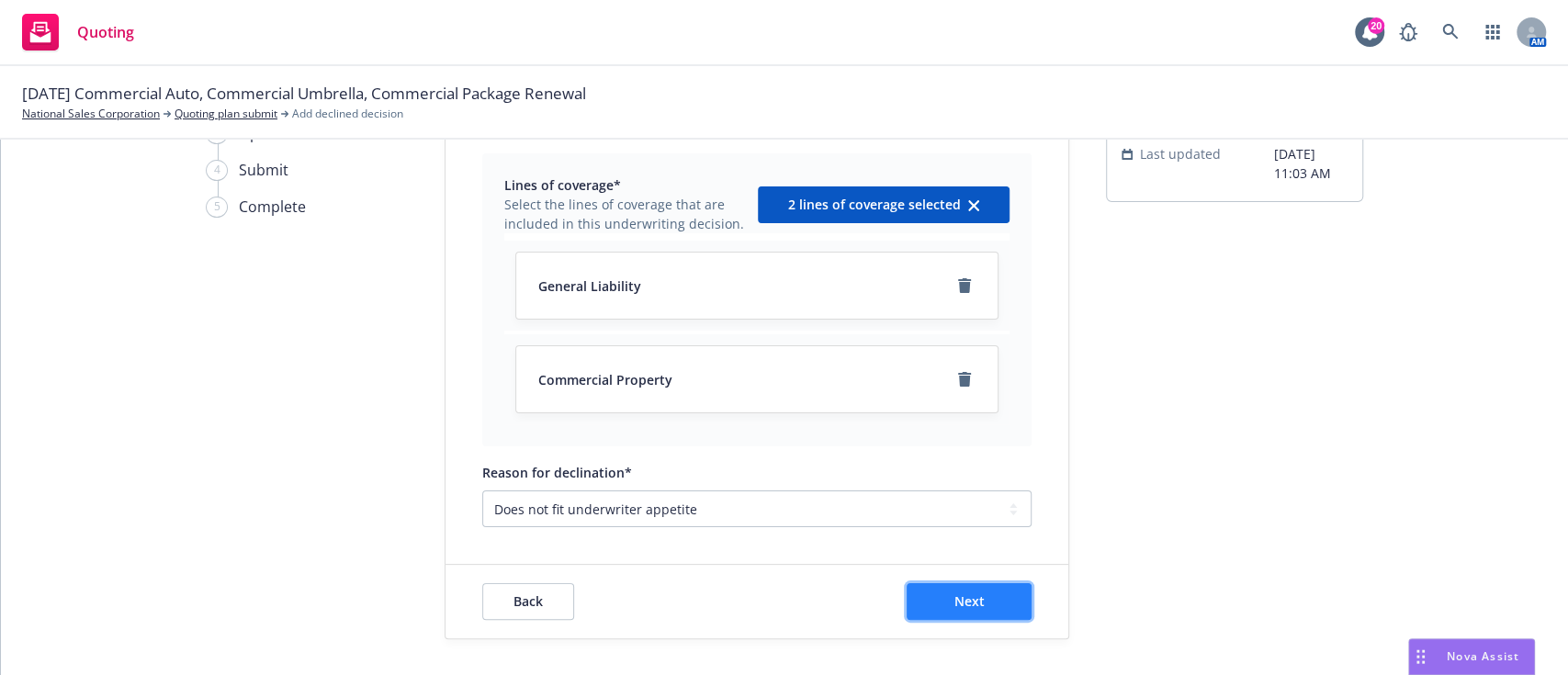
click at [957, 599] on span "Next" at bounding box center [969, 601] width 30 height 18
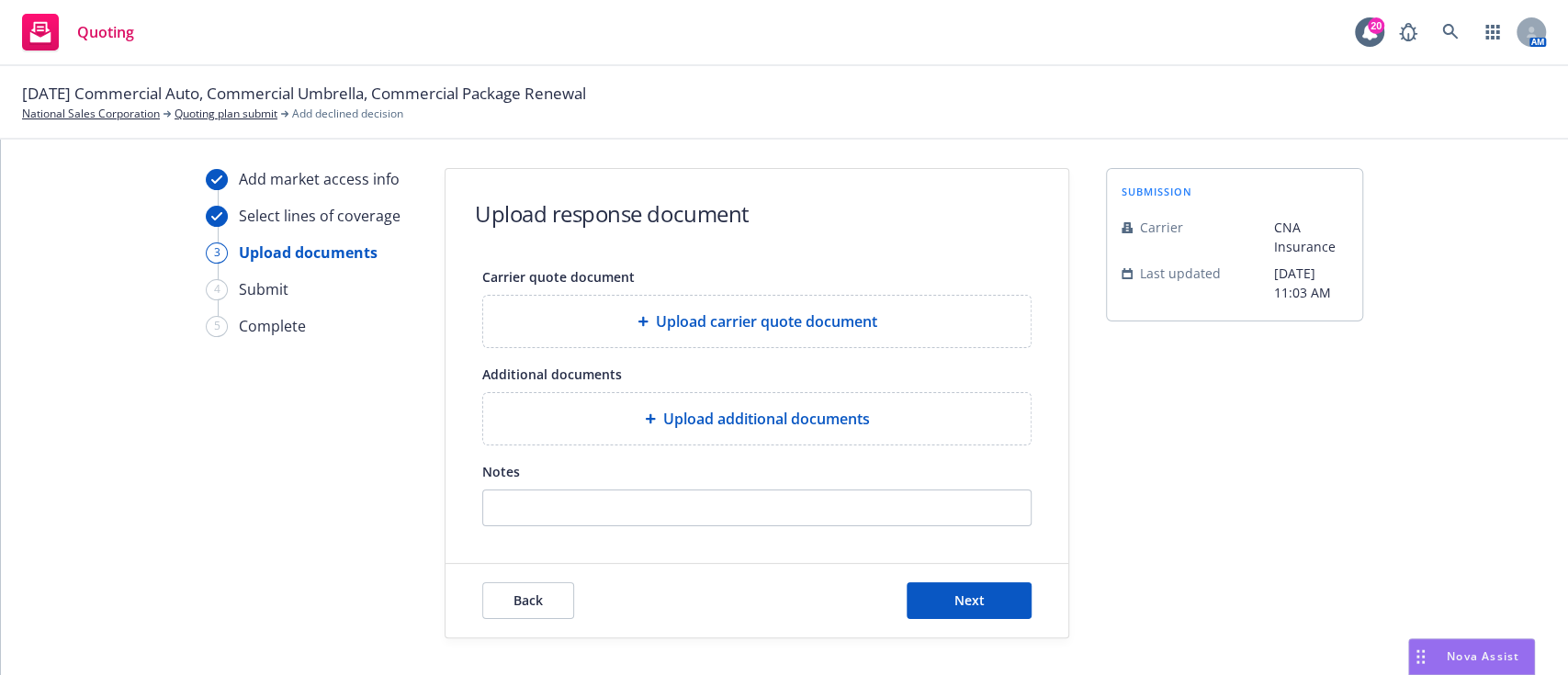
scroll to position [7, 0]
click at [935, 593] on button "Next" at bounding box center [969, 601] width 125 height 36
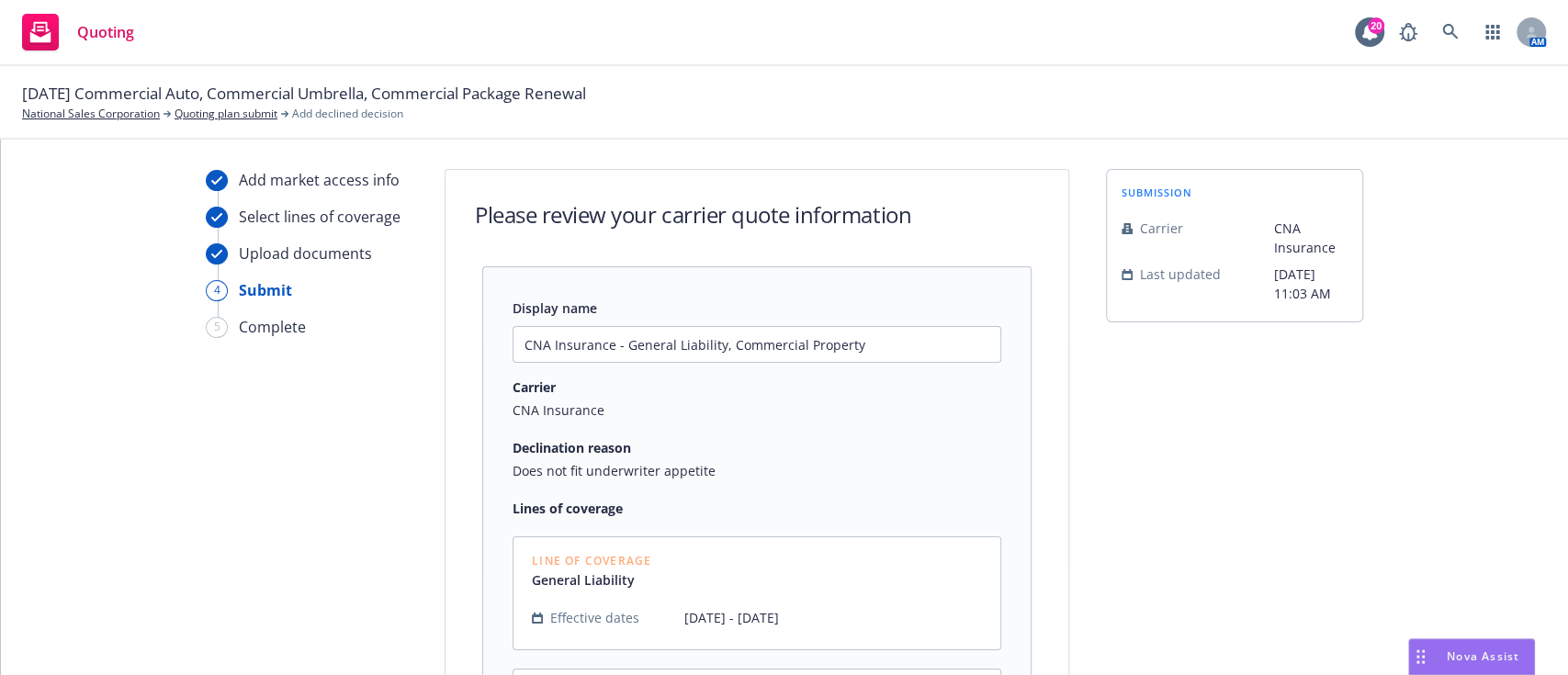
scroll to position [330, 0]
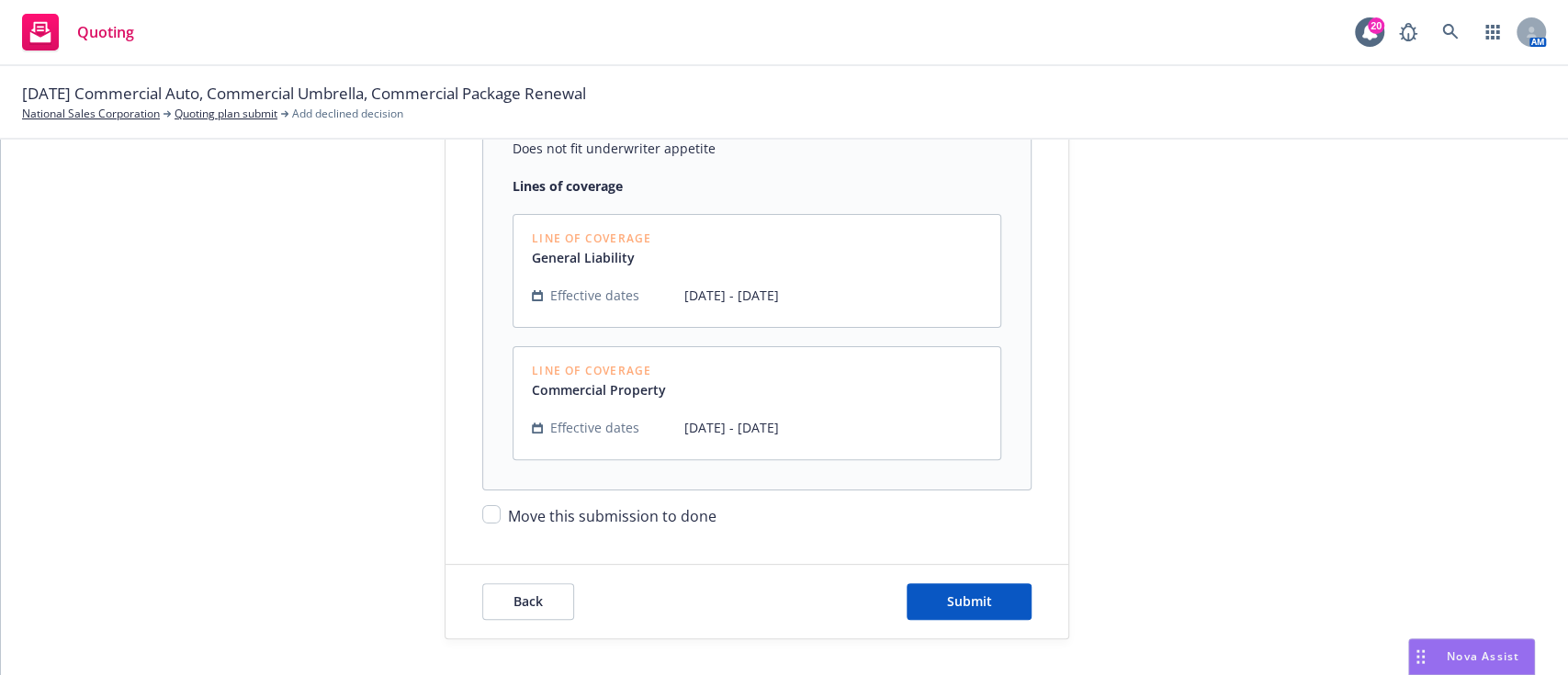
click at [661, 520] on span "Move this submission to done" at bounding box center [612, 516] width 208 height 21
click at [500, 520] on input "Move this submission to done" at bounding box center [491, 514] width 19 height 19
checkbox input "true"
click at [947, 598] on span "Submit" at bounding box center [970, 601] width 45 height 18
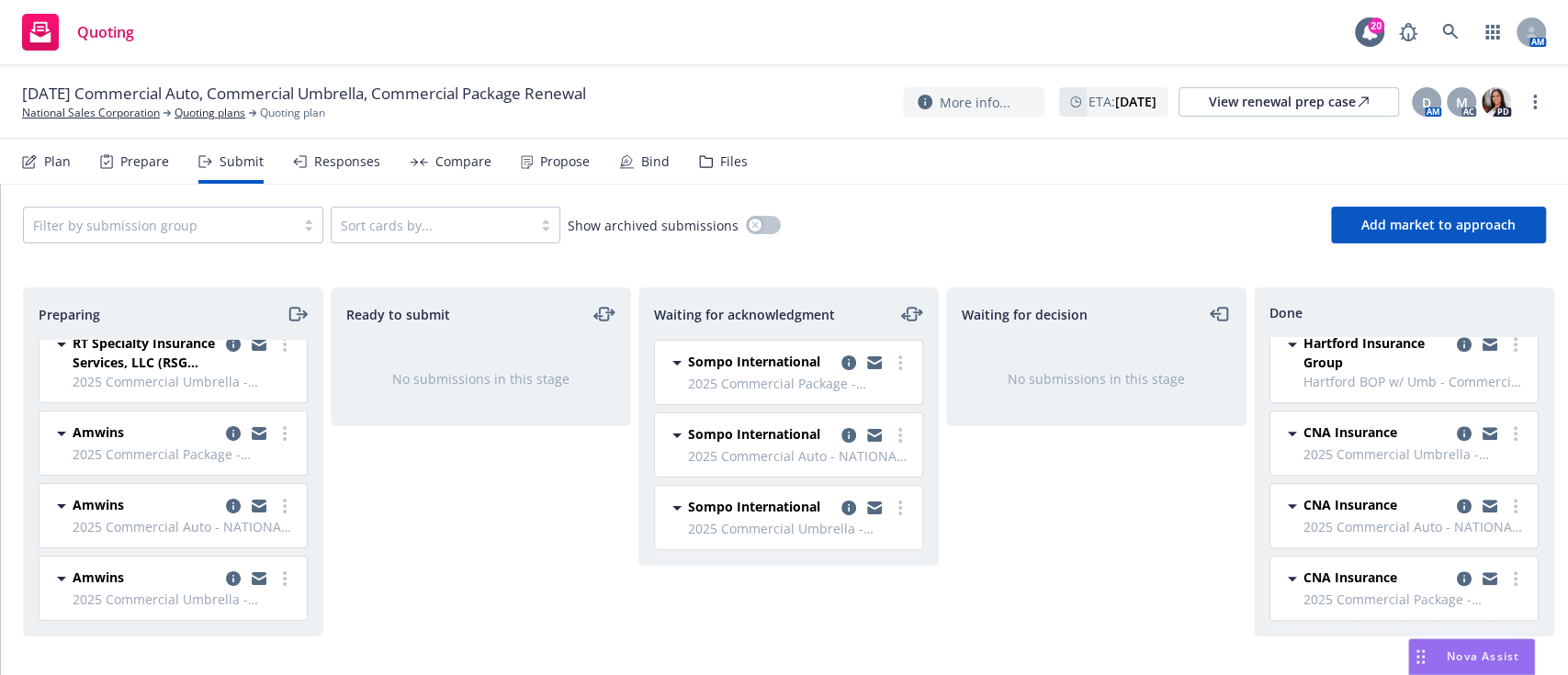
scroll to position [814, 0]
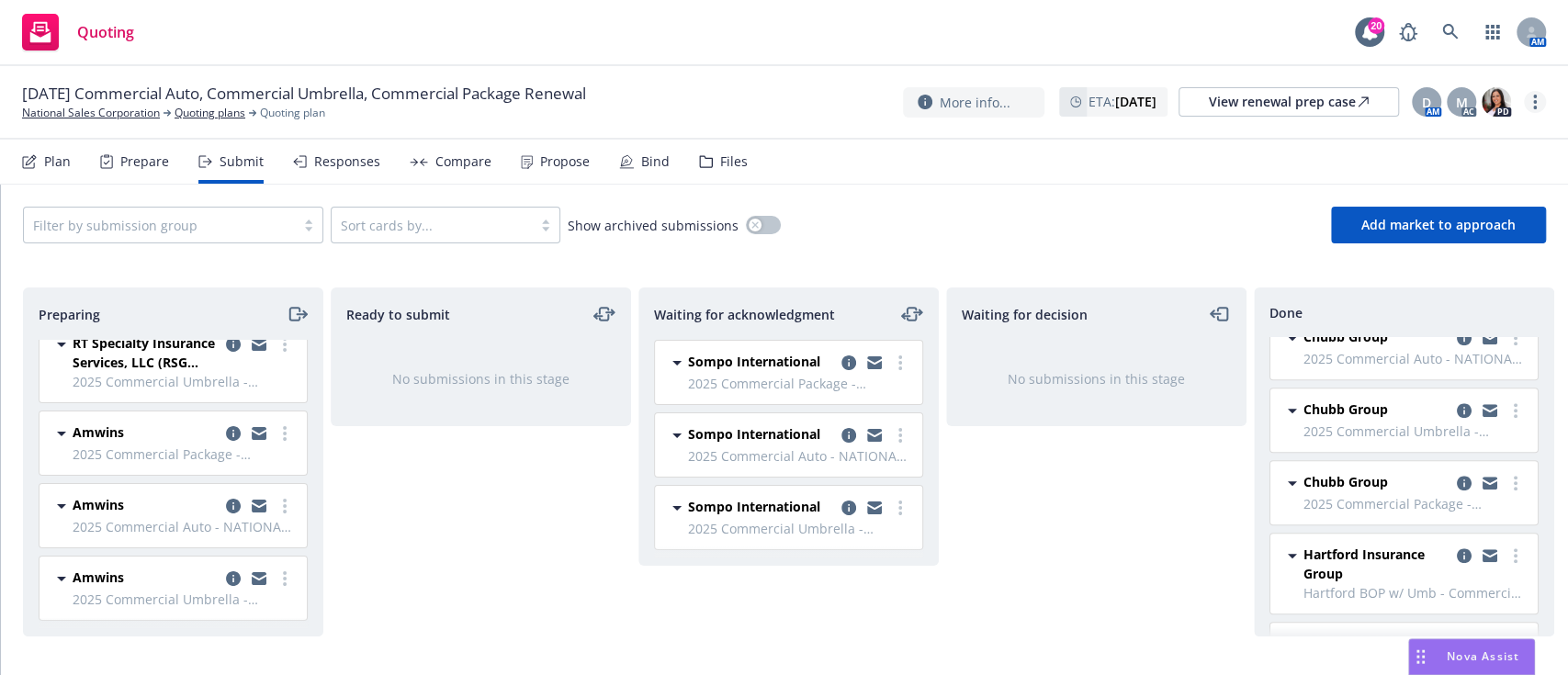
click at [1536, 106] on link "more" at bounding box center [1535, 102] width 22 height 22
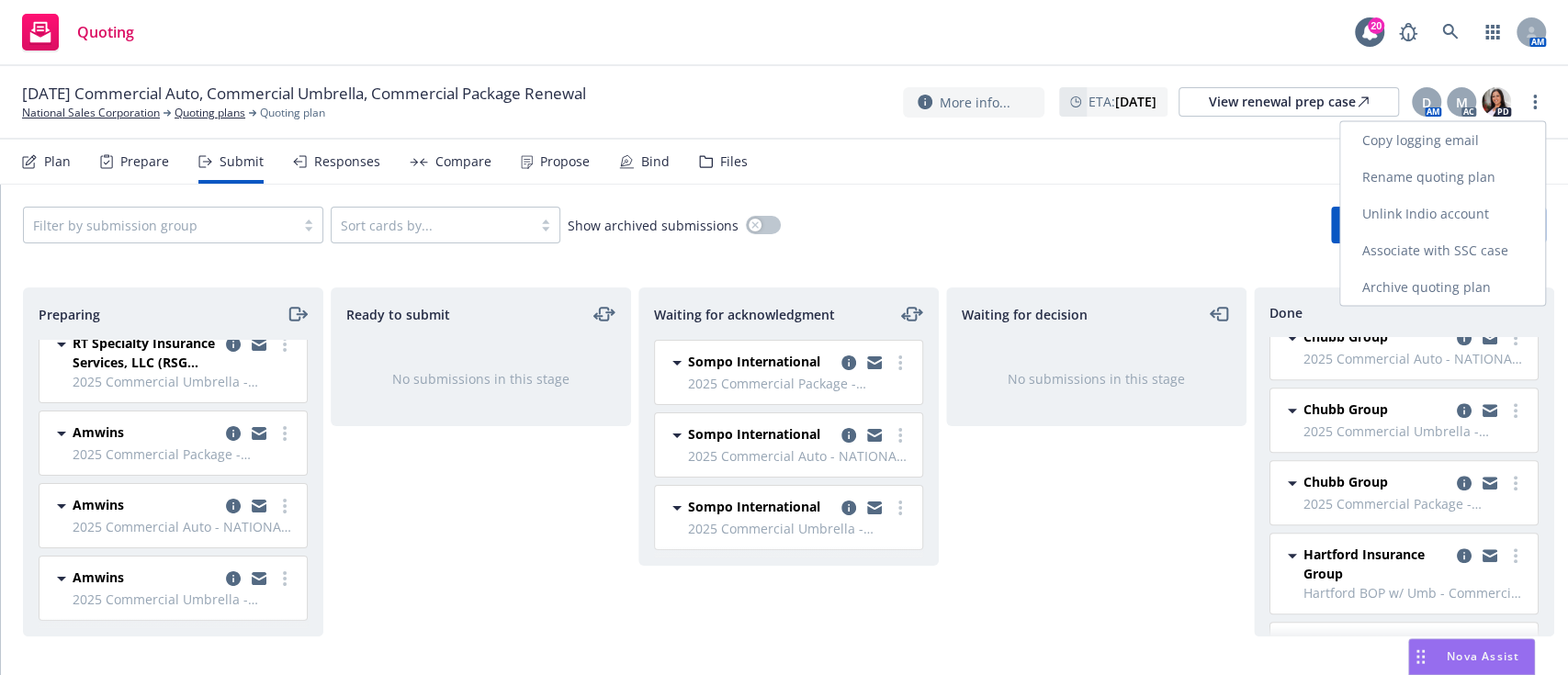
click at [1466, 136] on link "Copy logging email" at bounding box center [1442, 140] width 204 height 36
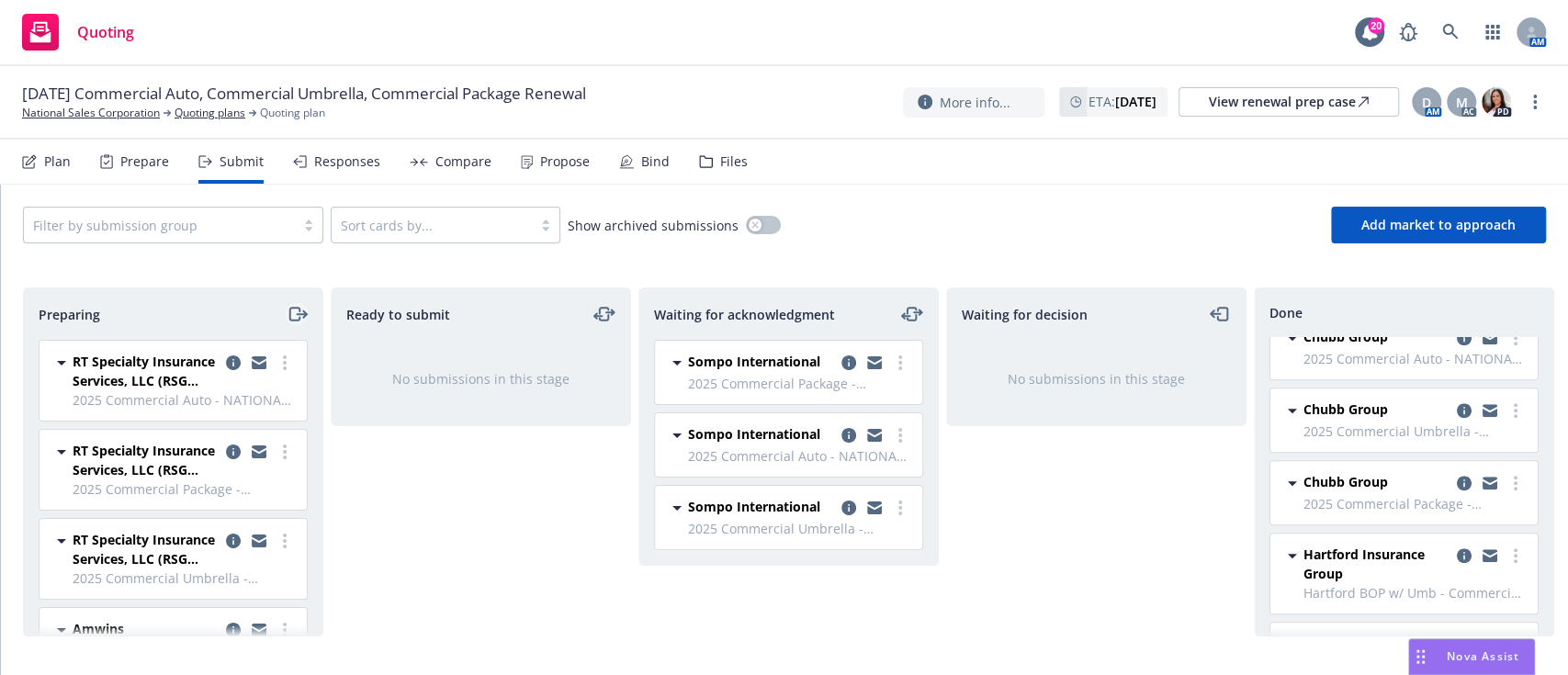
click at [287, 304] on icon "moveRight" at bounding box center [298, 313] width 22 height 22
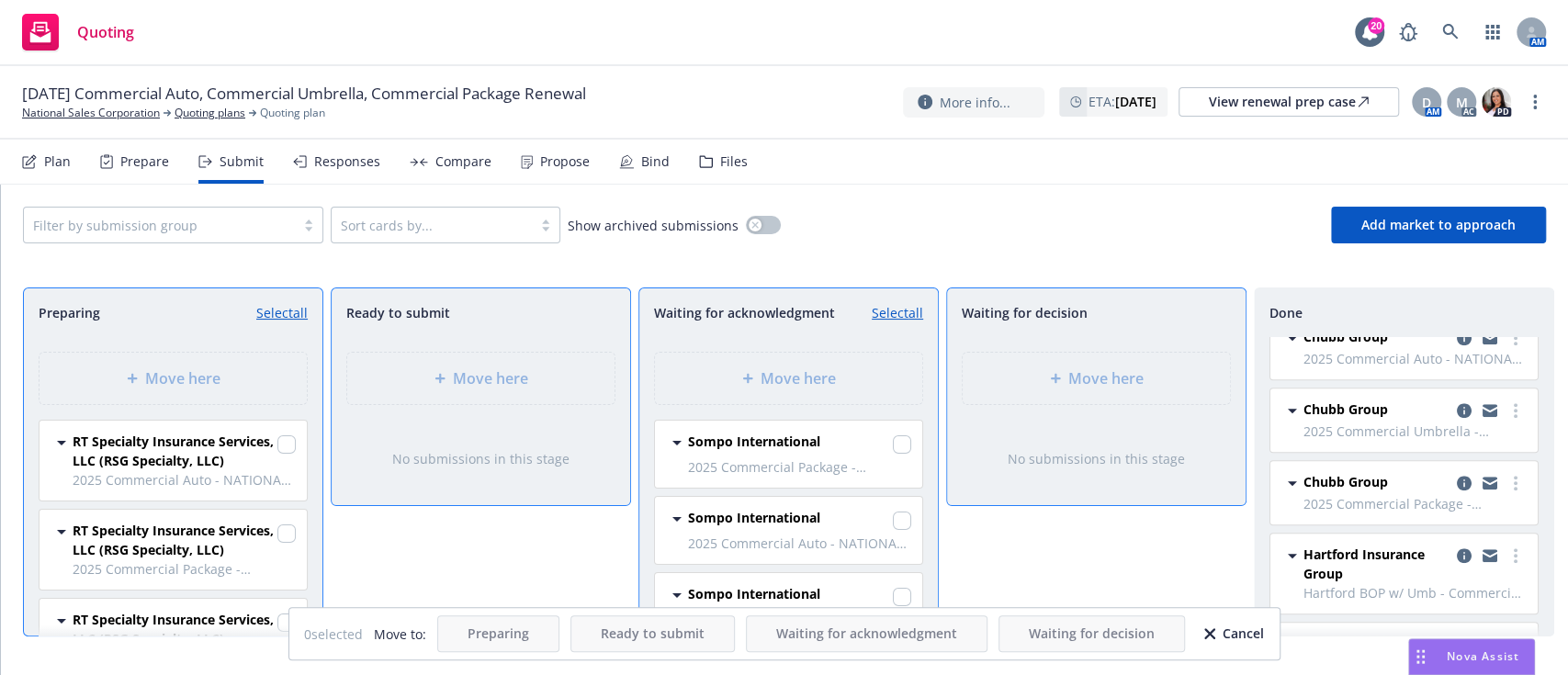
click at [275, 317] on link "Select all" at bounding box center [282, 312] width 51 height 20
checkbox input "true"
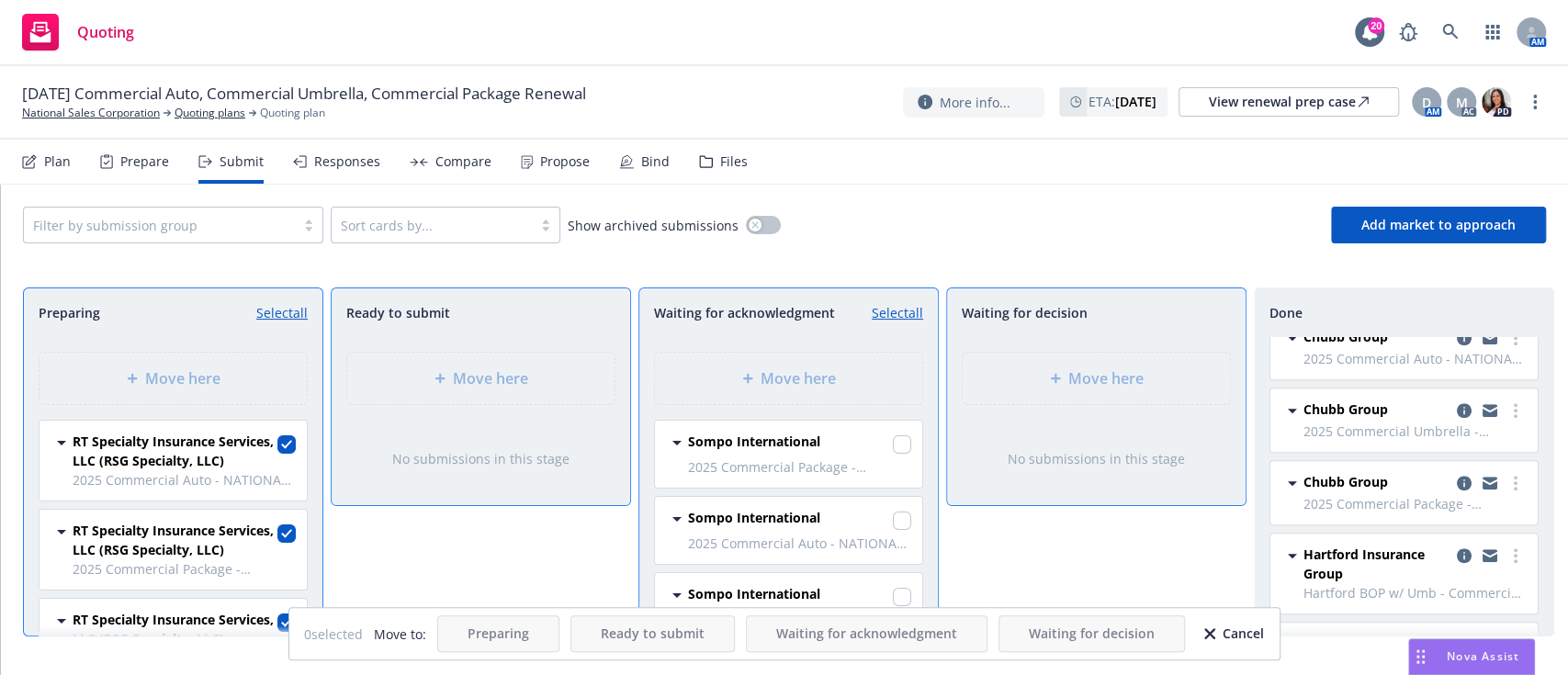
checkbox input "true"
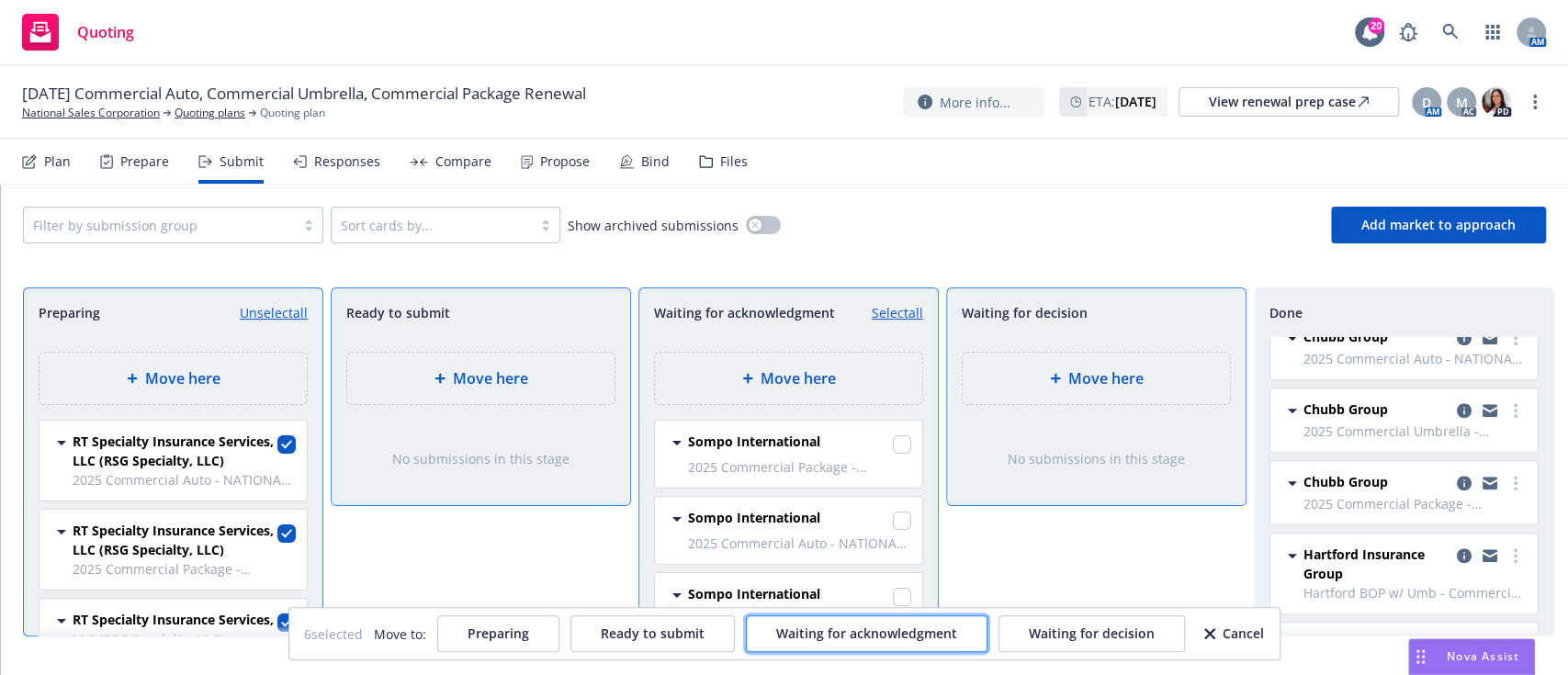
click at [857, 638] on span "Waiting for acknowledgment" at bounding box center [867, 634] width 181 height 18
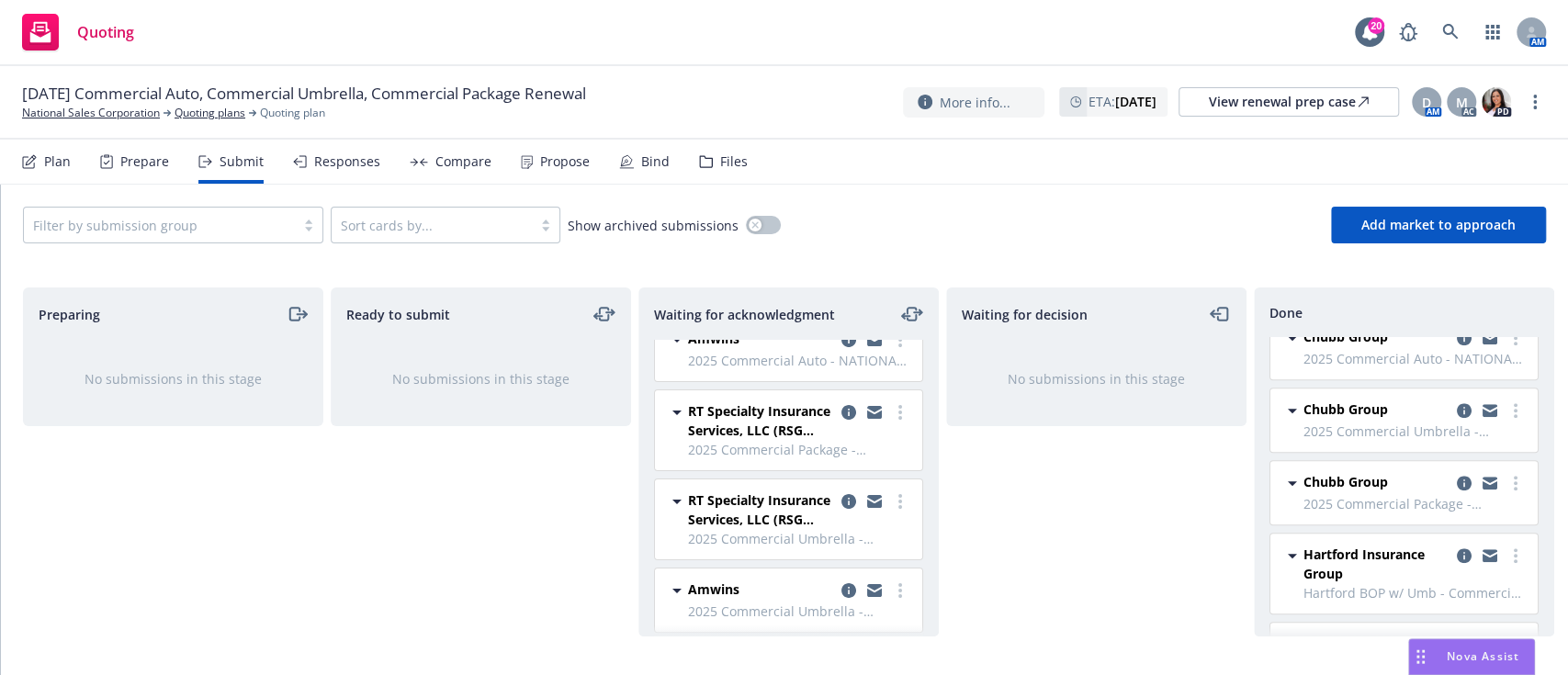
scroll to position [479, 0]
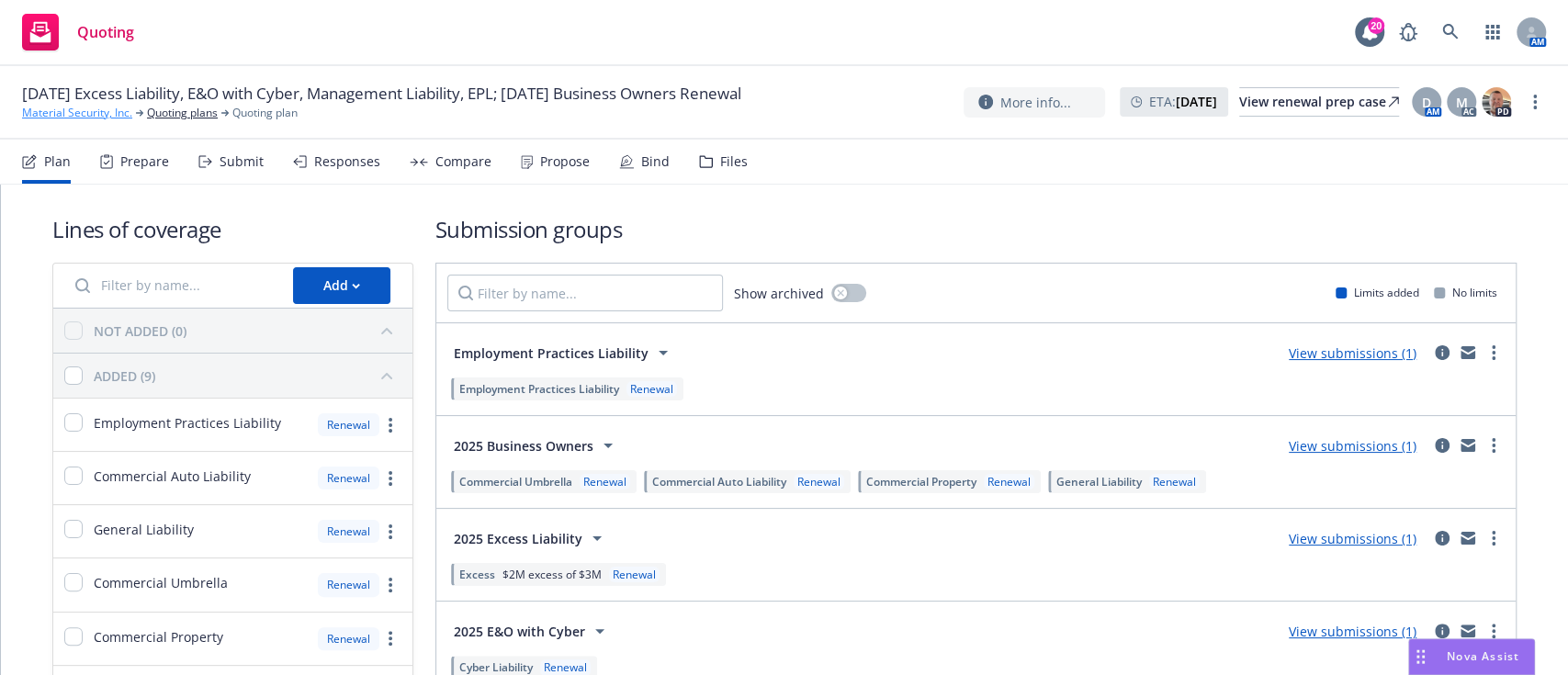
click at [103, 111] on link "Material Security, Inc." at bounding box center [77, 113] width 110 height 17
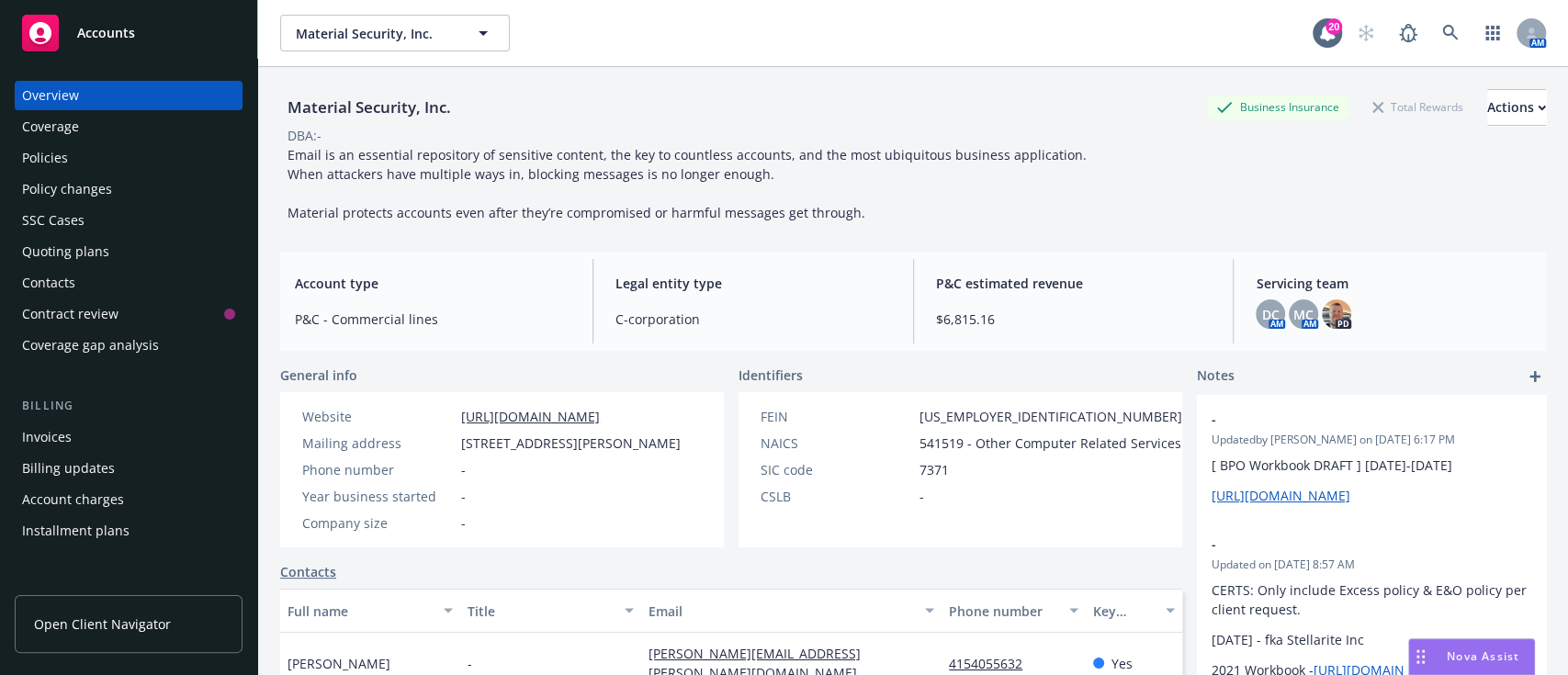
click at [66, 148] on div "Policies" at bounding box center [128, 158] width 213 height 29
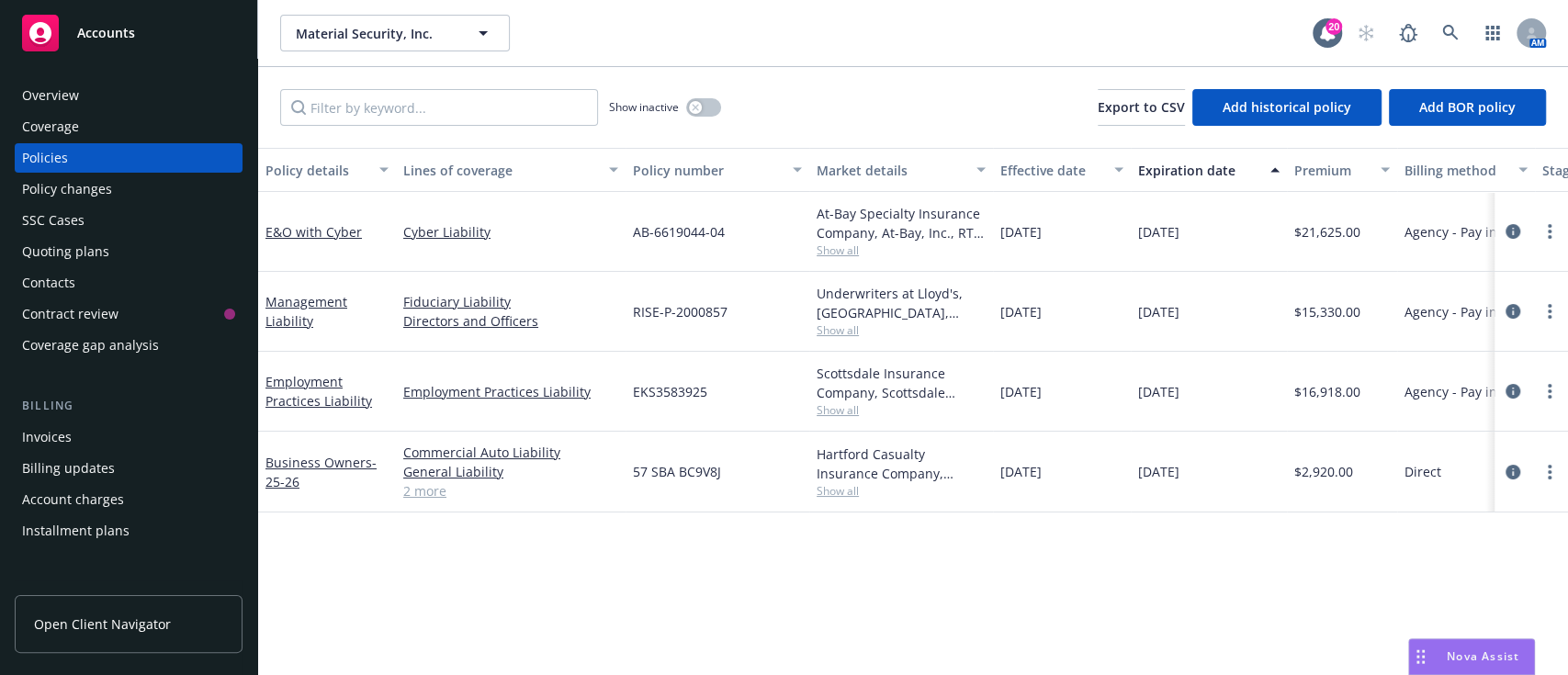
click at [421, 484] on link "2 more" at bounding box center [510, 491] width 215 height 20
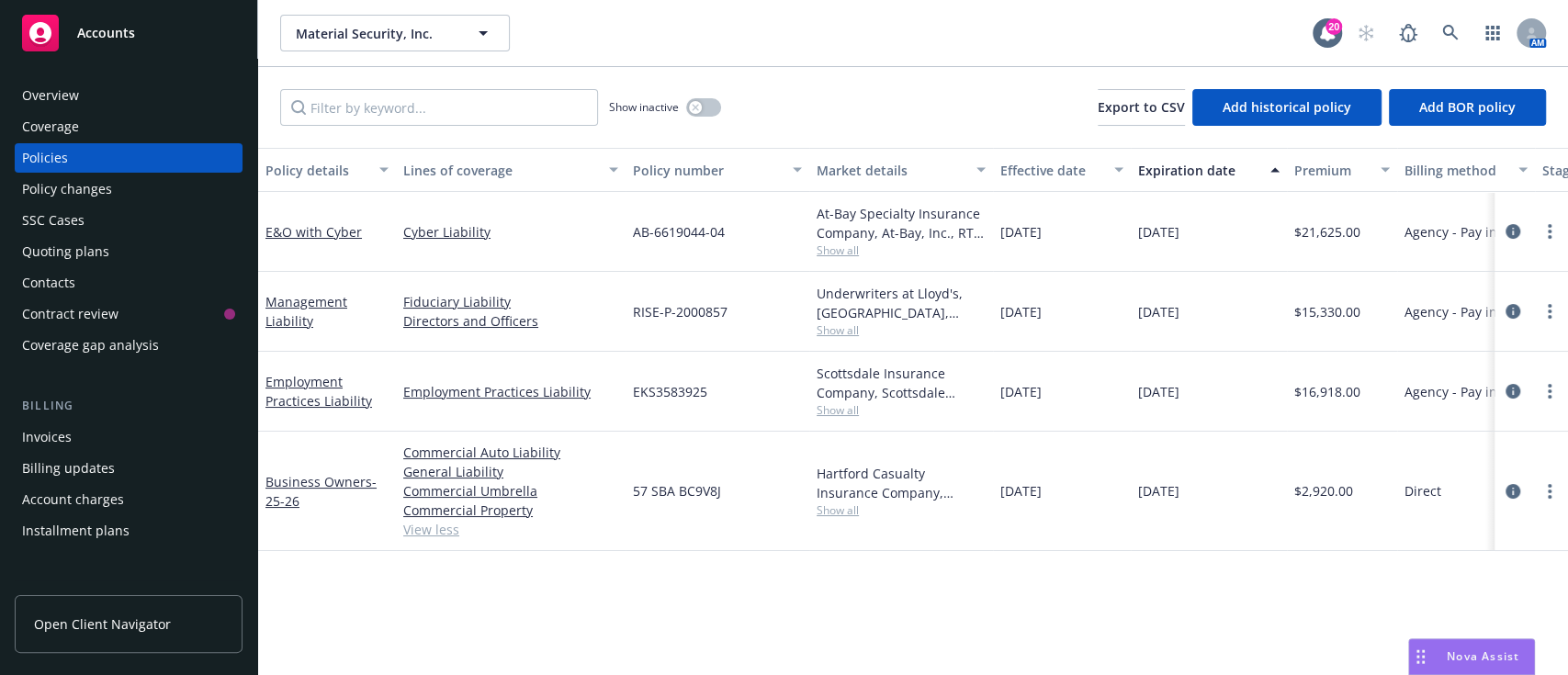
click at [845, 505] on span "Show all" at bounding box center [901, 510] width 169 height 16
click at [805, 544] on div "57 SBA BC9V8J" at bounding box center [717, 491] width 184 height 120
click at [316, 473] on link "Business Owners - 25-26" at bounding box center [320, 490] width 111 height 36
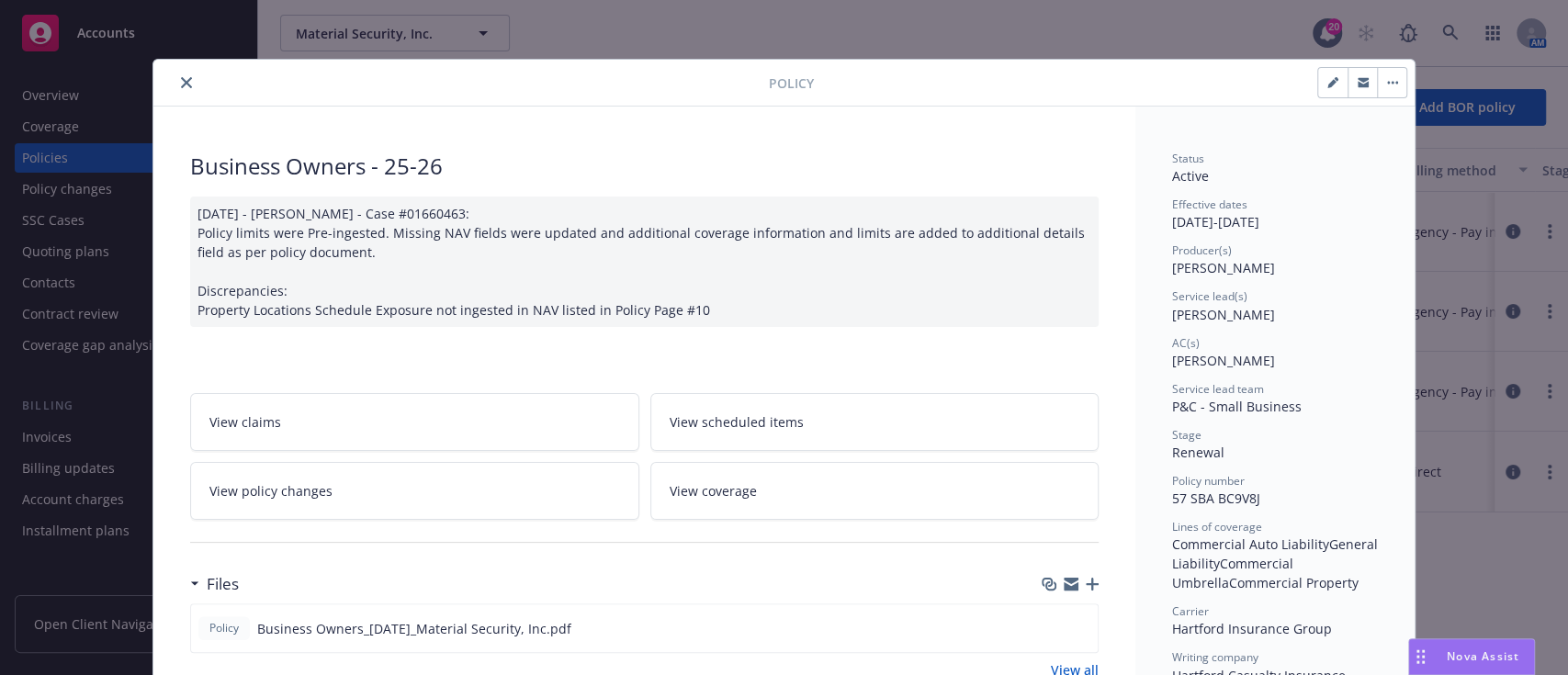
scroll to position [445, 0]
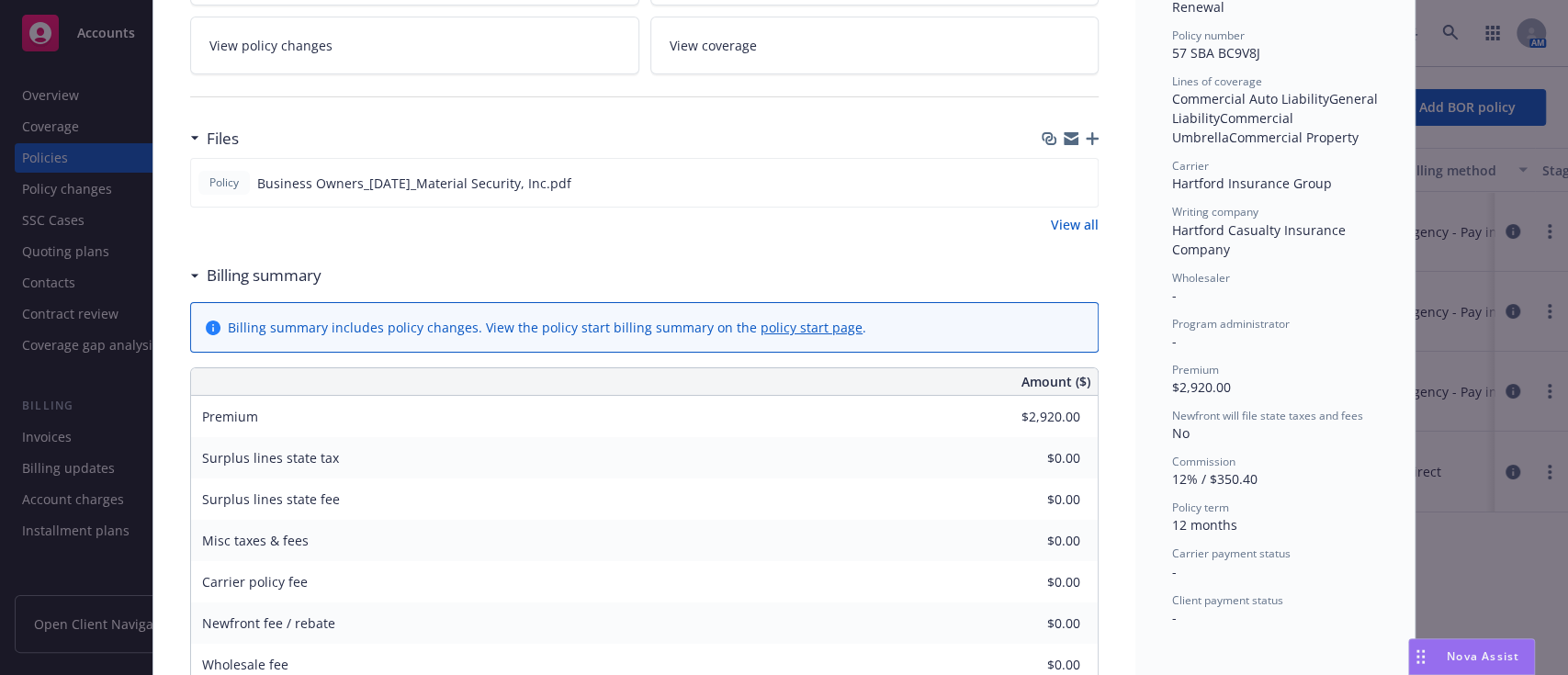
click at [1065, 221] on link "View all" at bounding box center [1074, 225] width 48 height 20
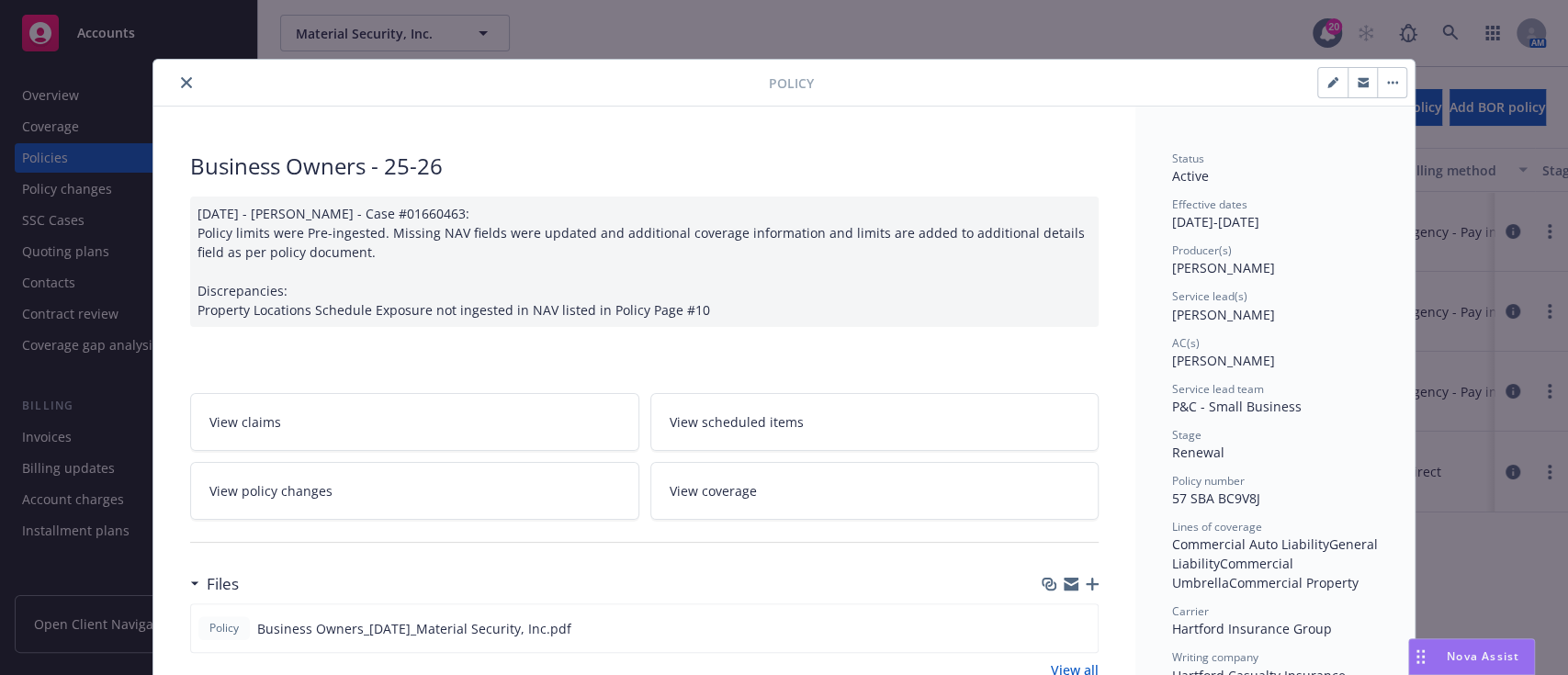
click at [181, 86] on icon "close" at bounding box center [186, 83] width 11 height 11
